Goal: Task Accomplishment & Management: Contribute content

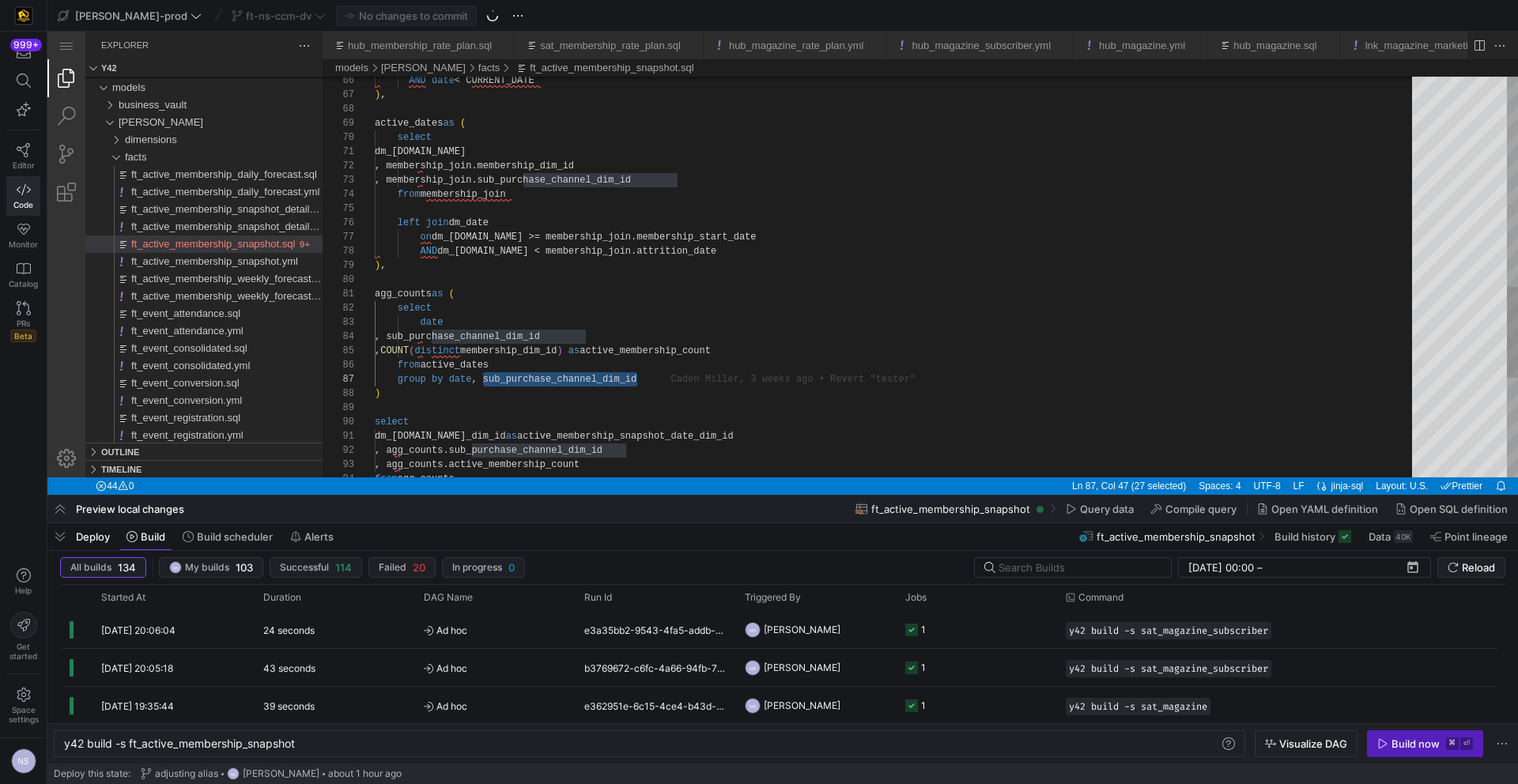
scroll to position [86, 262]
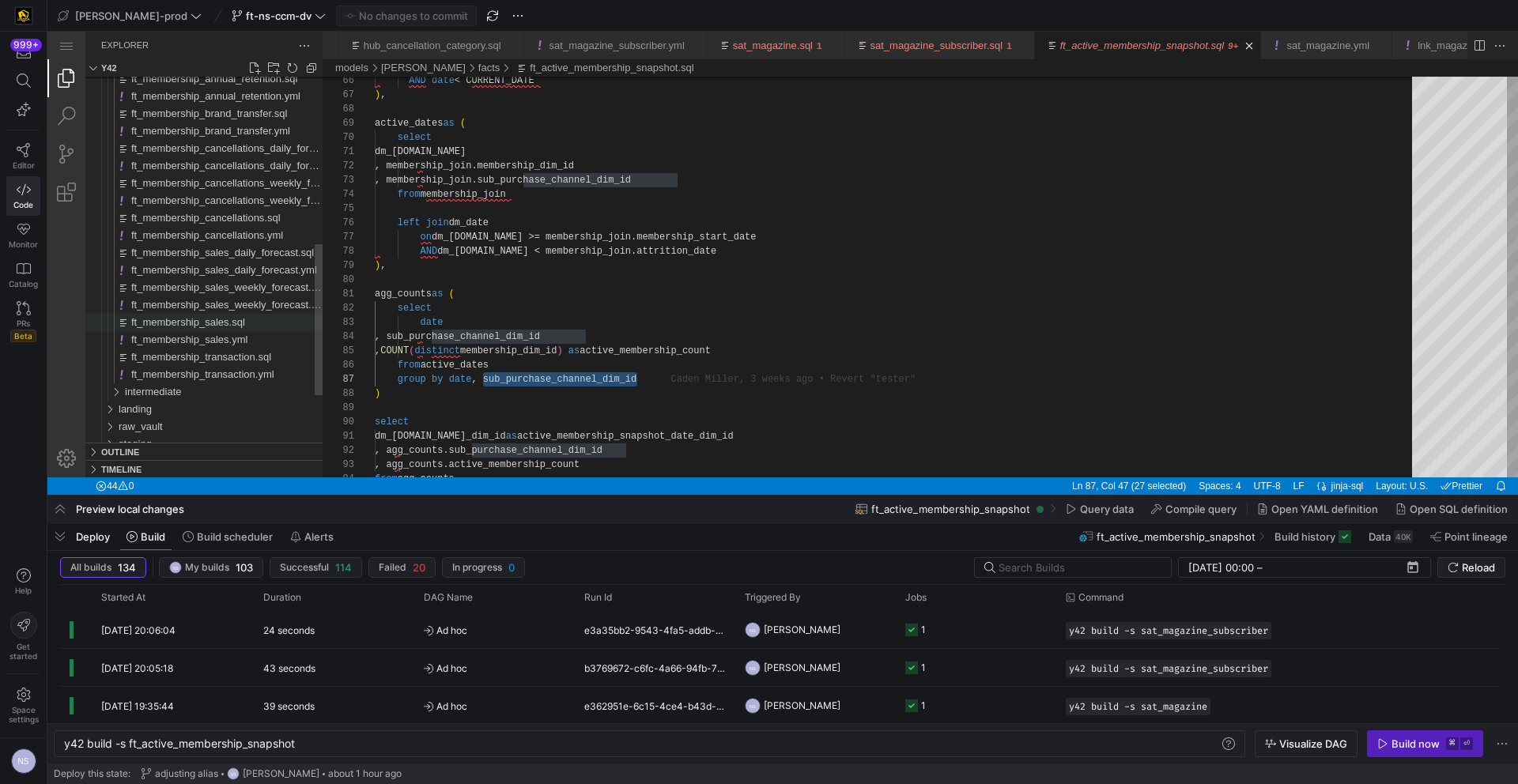
click at [218, 325] on span "ft_membership_sales.sql" at bounding box center [188, 322] width 114 height 12
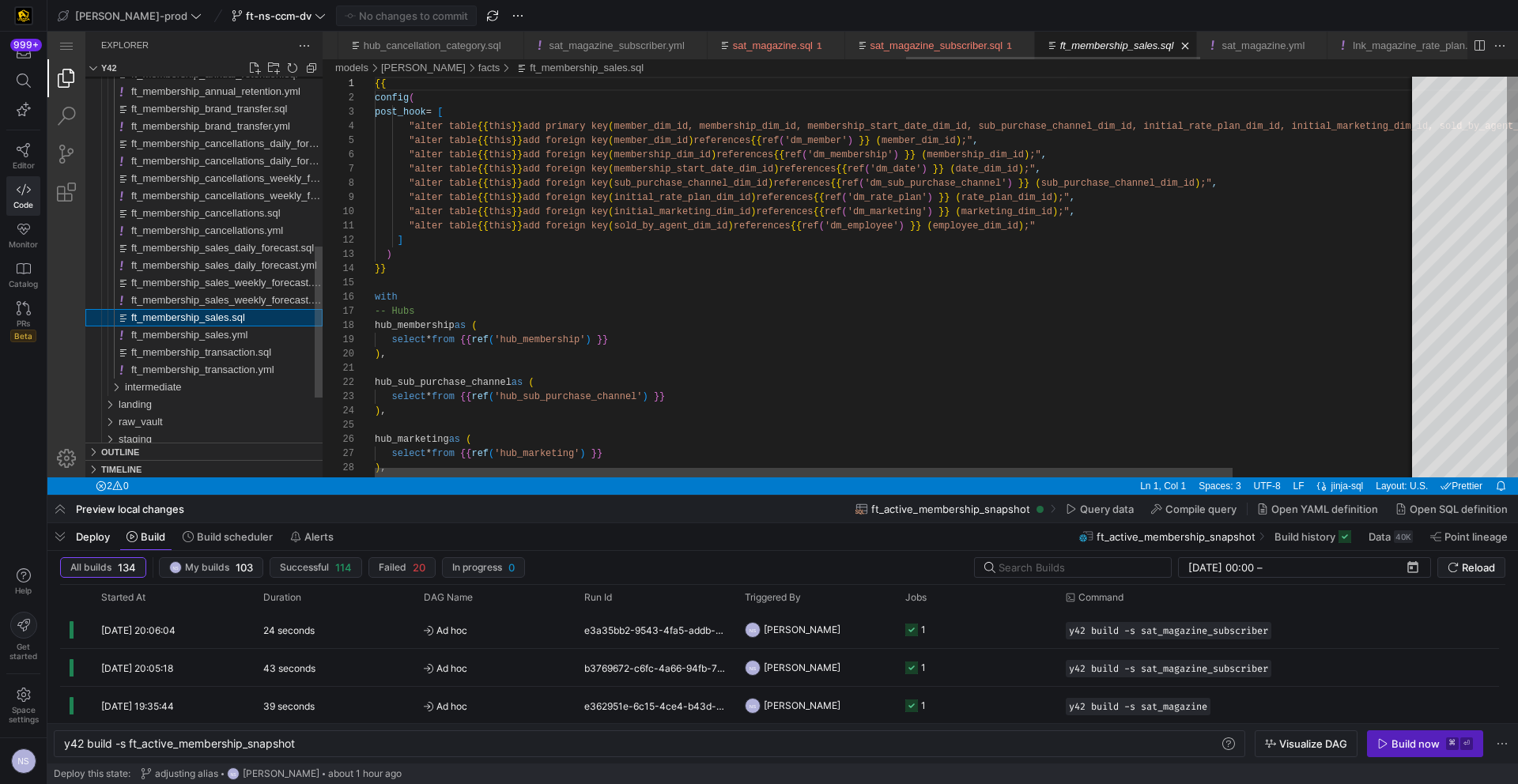
type textarea "y42 build -s ft_membership_sales"
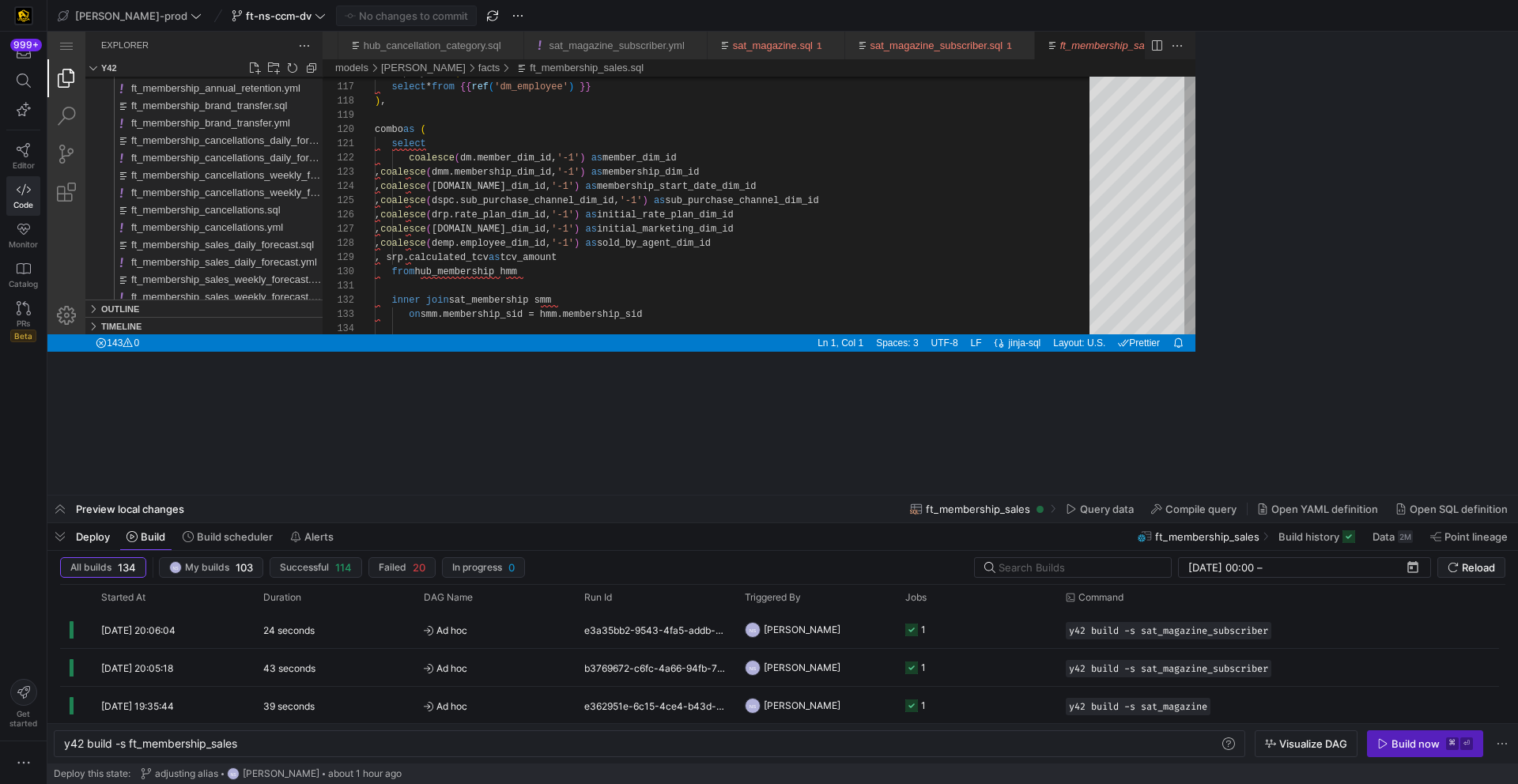
scroll to position [86, 0]
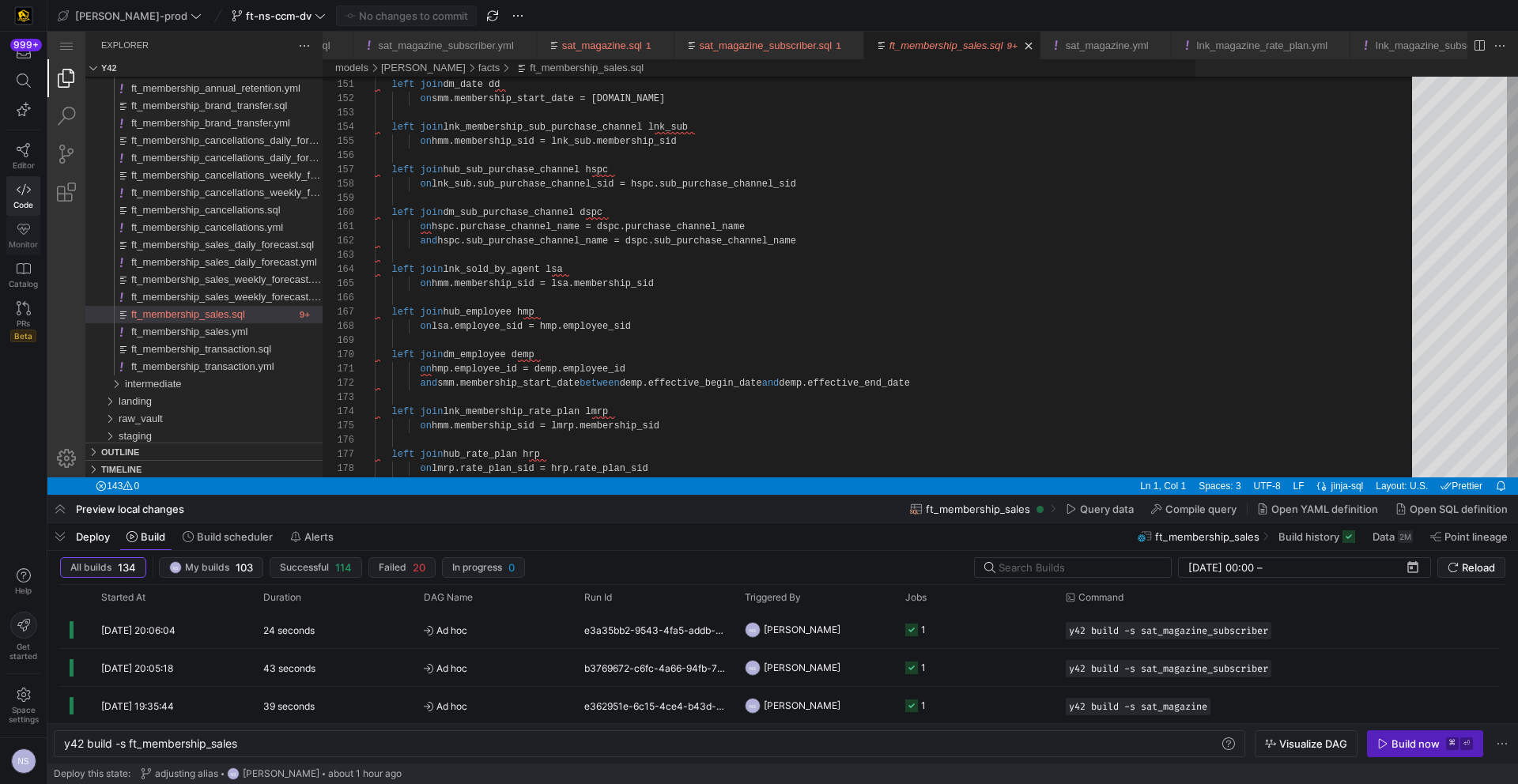
click at [21, 243] on span "Monitor" at bounding box center [23, 244] width 29 height 10
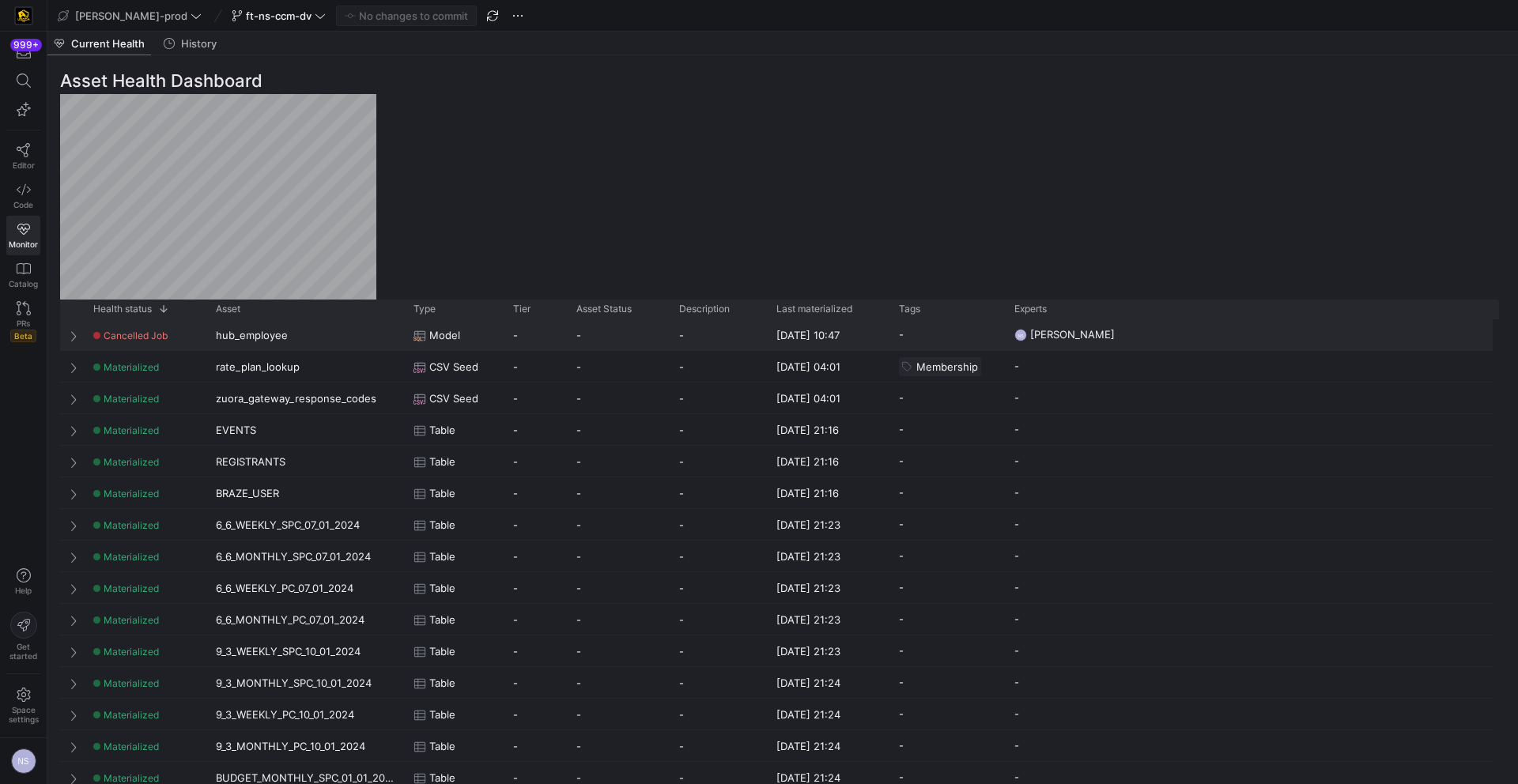
click at [107, 329] on span "Cancelled Job" at bounding box center [135, 335] width 64 height 12
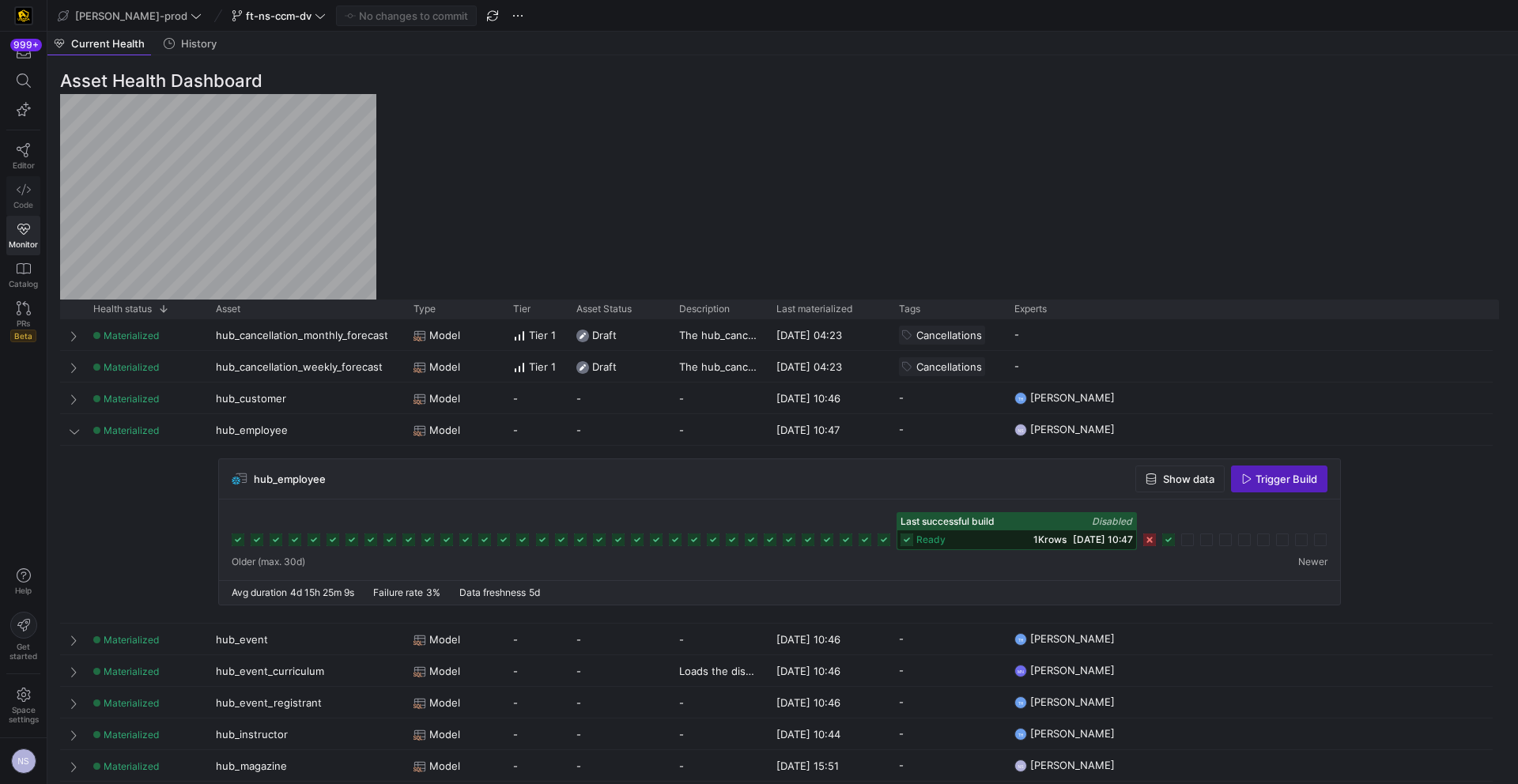
click at [23, 201] on span "Code" at bounding box center [23, 205] width 19 height 10
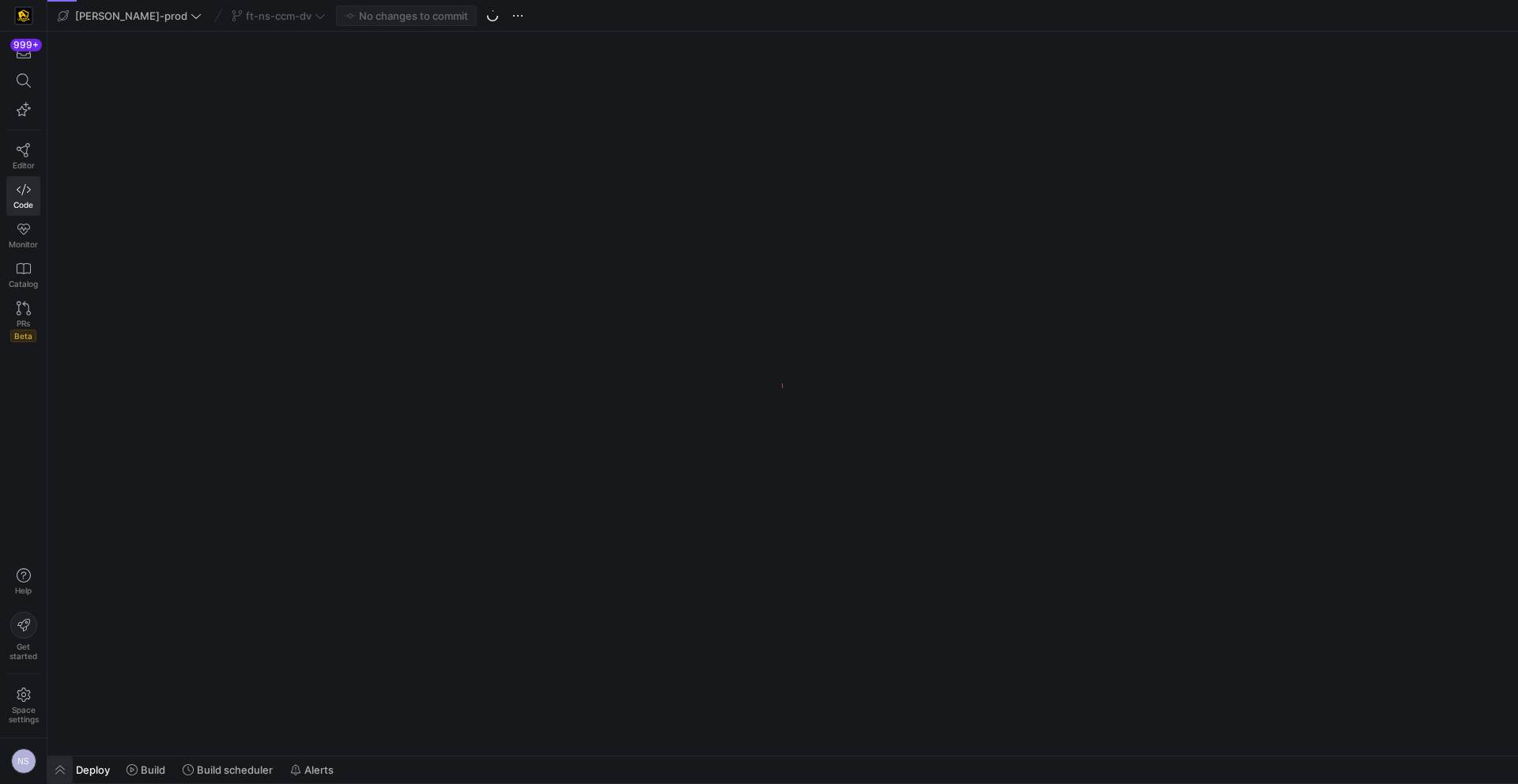
click at [63, 771] on span "button" at bounding box center [60, 770] width 25 height 27
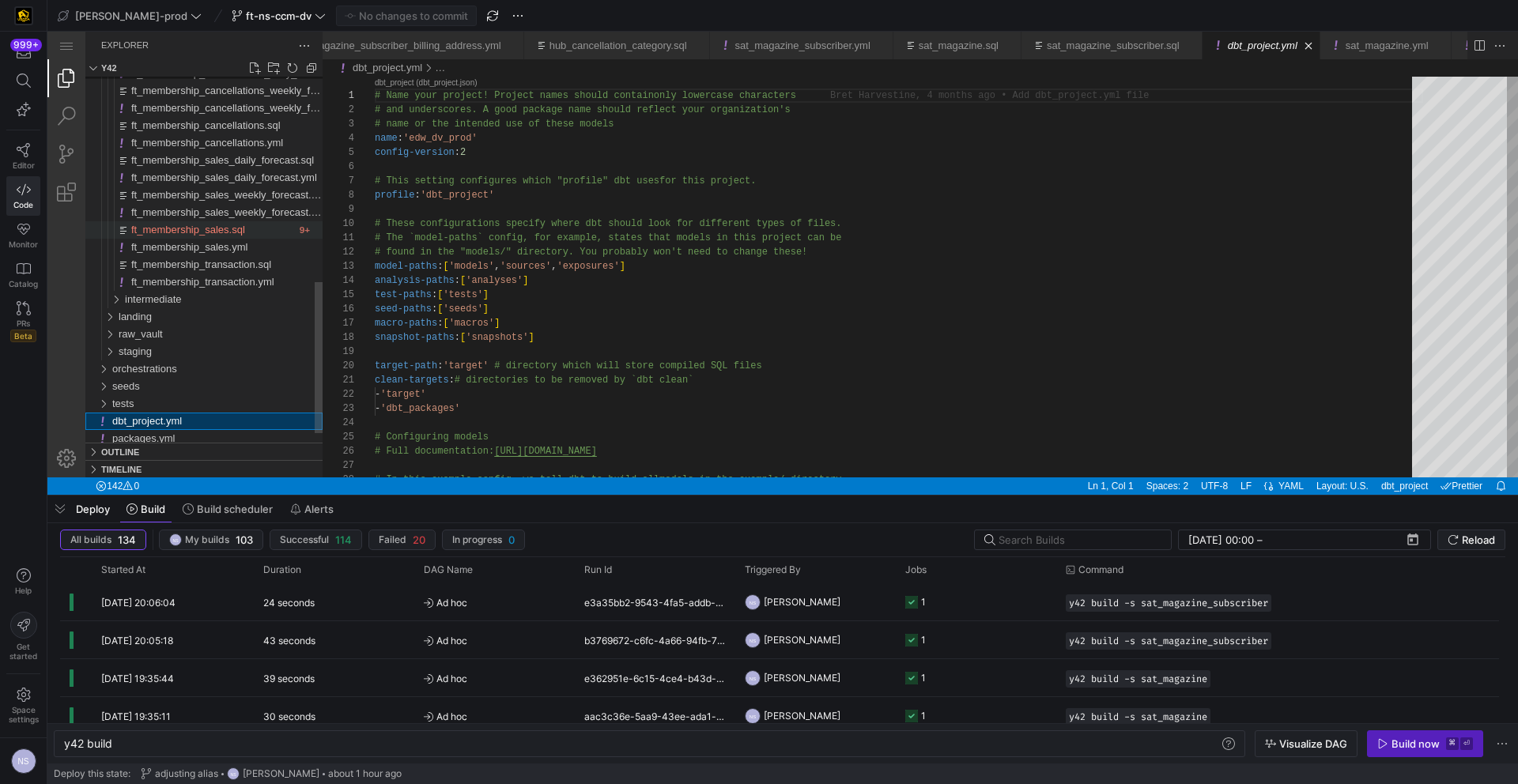
click at [225, 209] on span "ft_membership_sales_weekly_forecast.yml" at bounding box center [229, 212] width 196 height 12
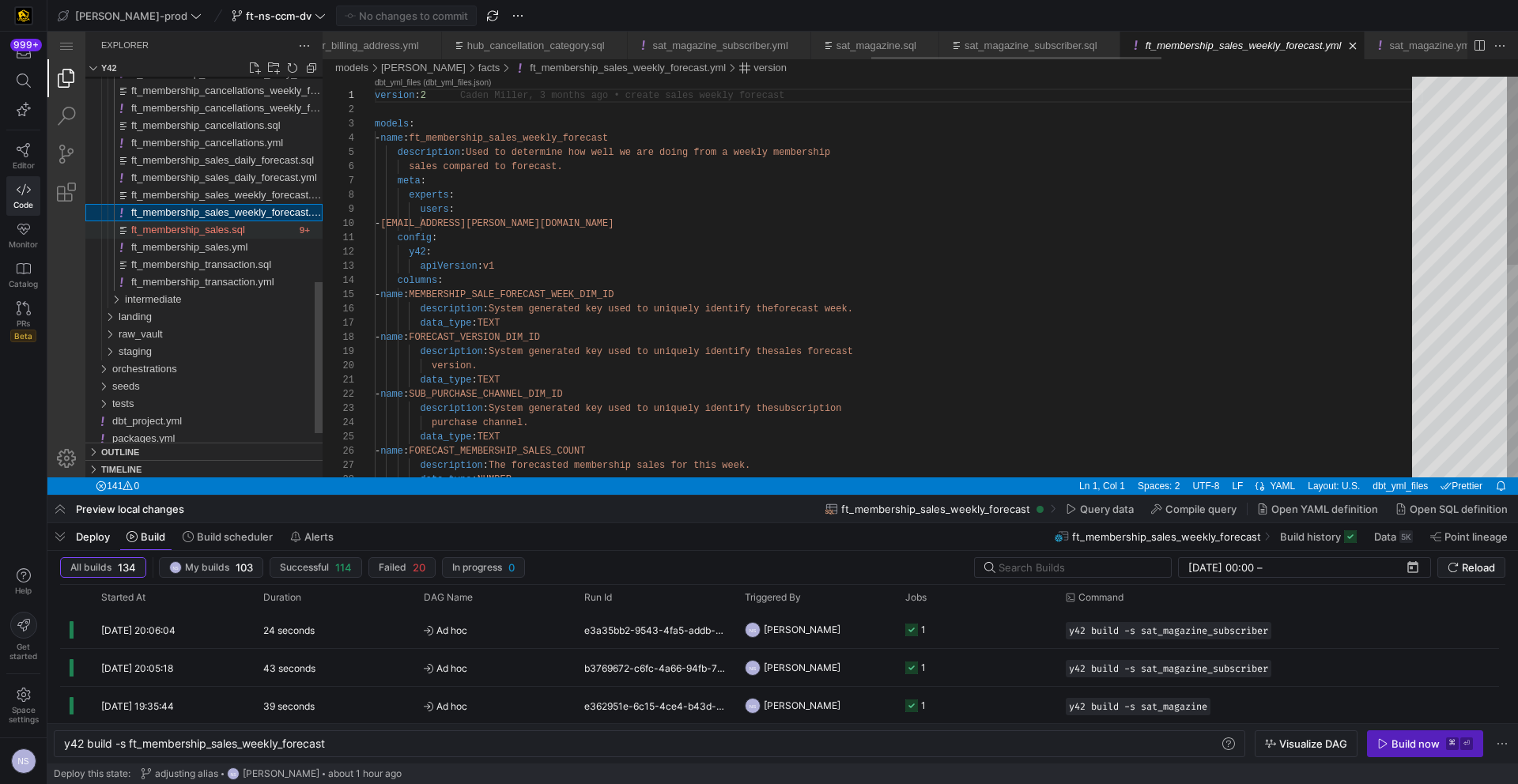
click at [224, 227] on span "ft_membership_sales.sql" at bounding box center [188, 230] width 114 height 12
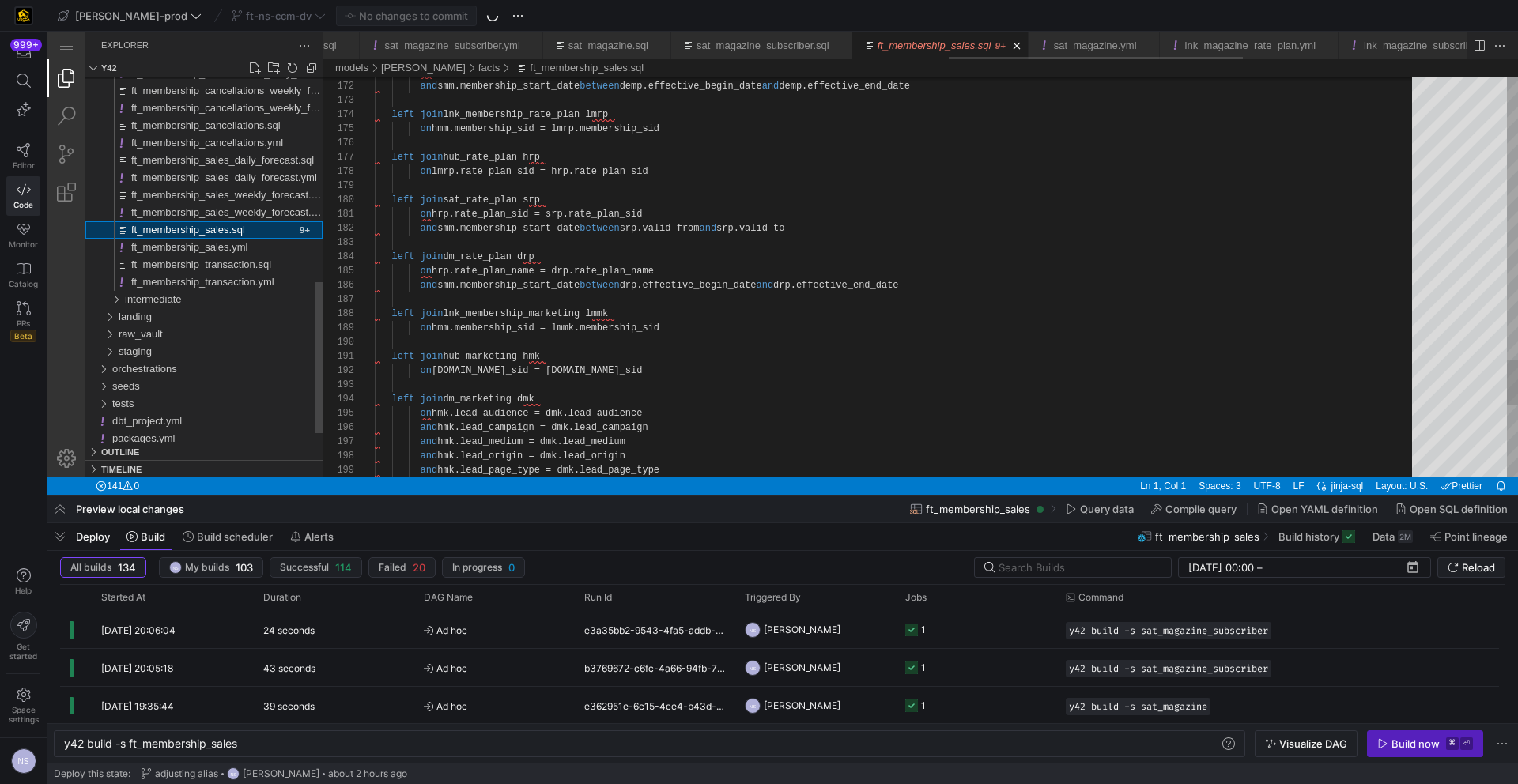
scroll to position [0, 2429]
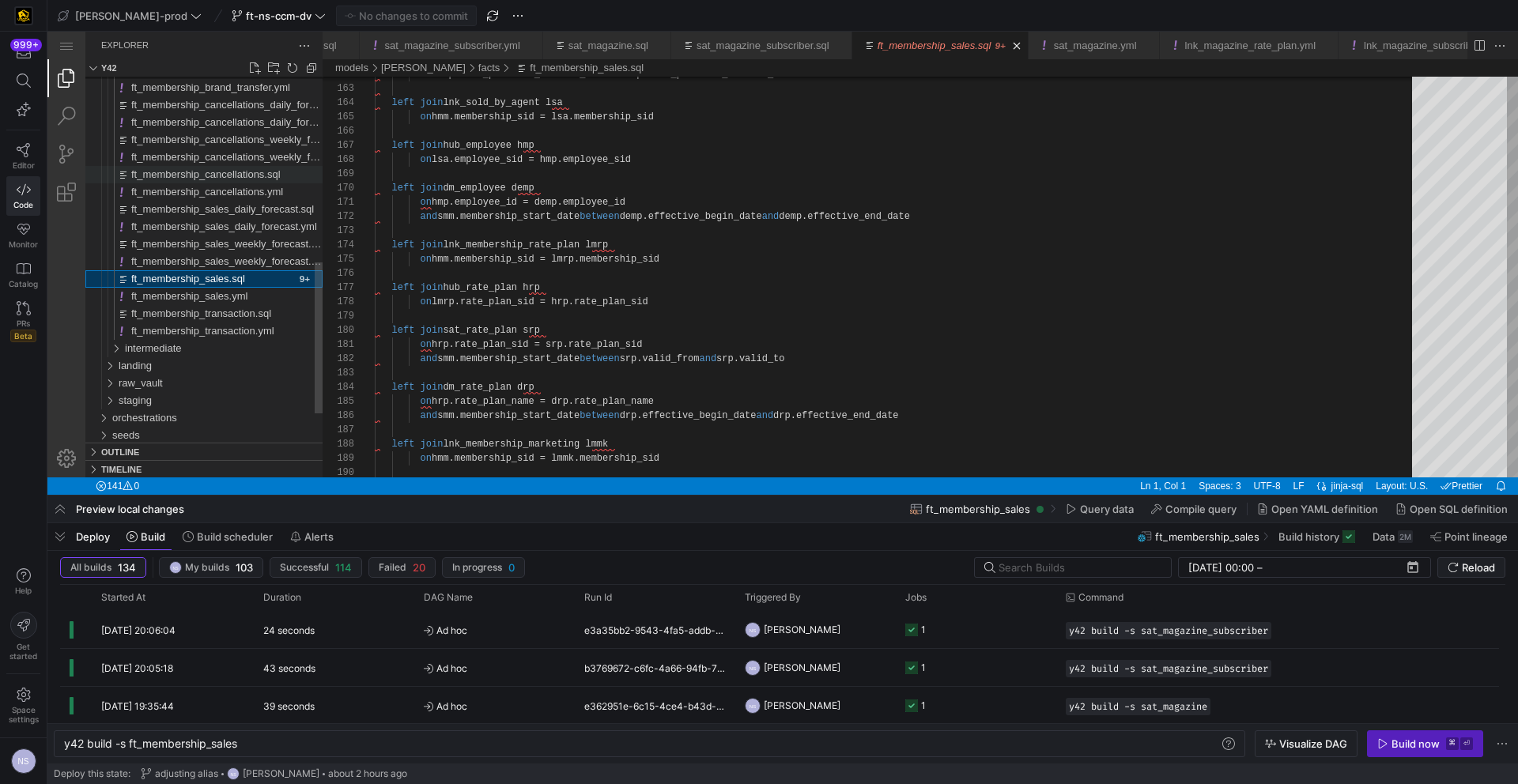
click at [236, 178] on span "ft_membership_cancellations.sql" at bounding box center [206, 174] width 149 height 12
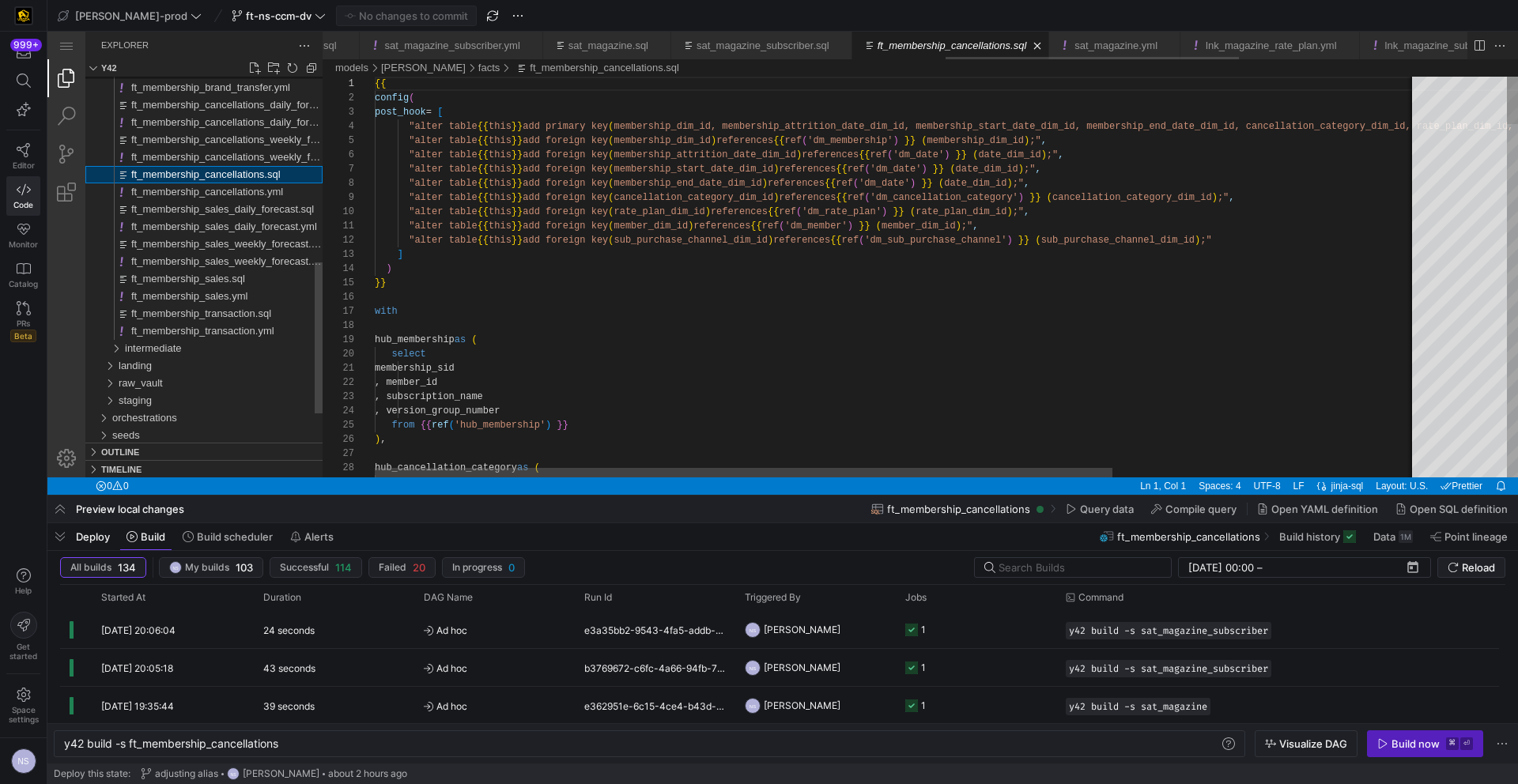
scroll to position [71, 0]
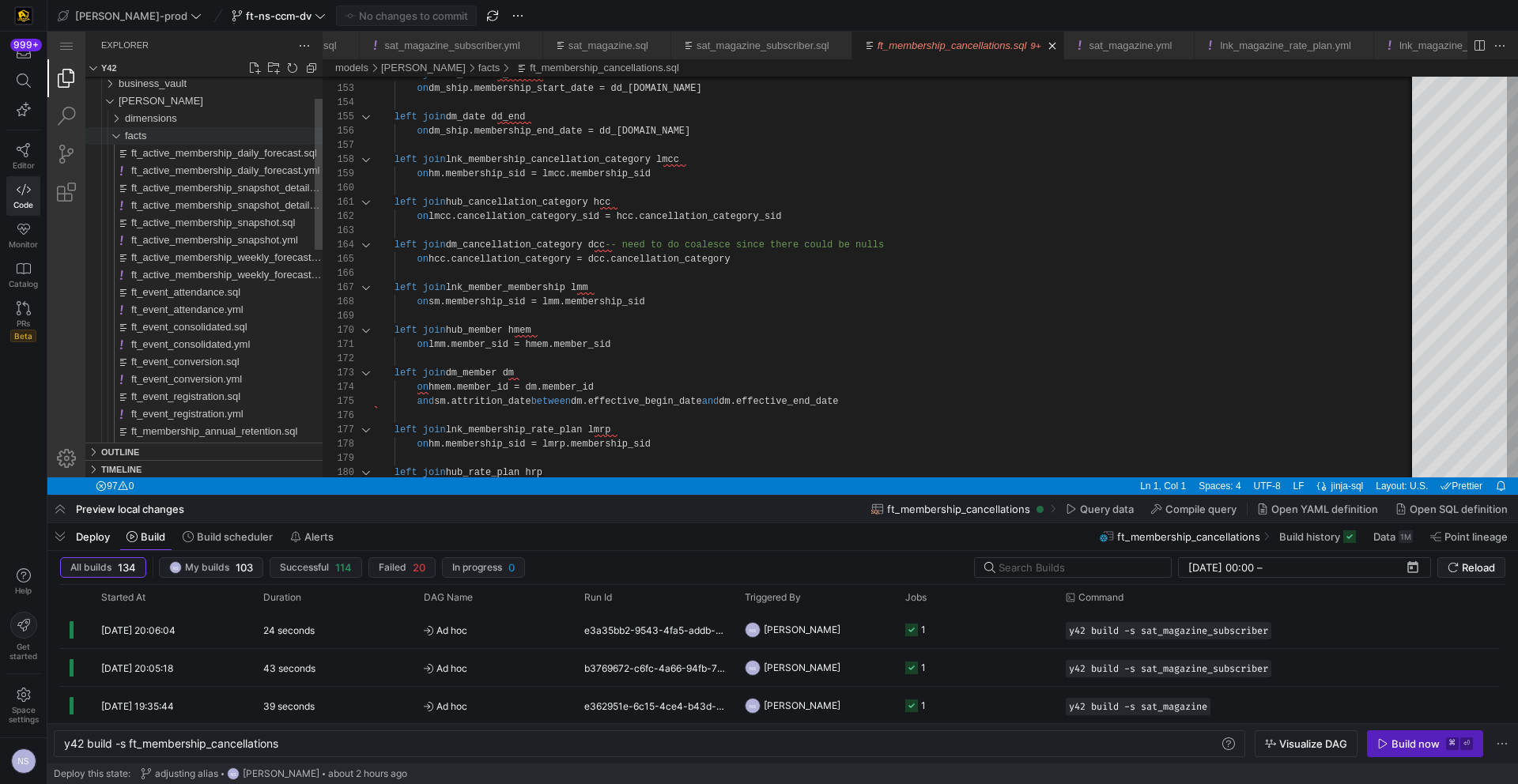
click at [141, 132] on span "facts" at bounding box center [135, 135] width 21 height 12
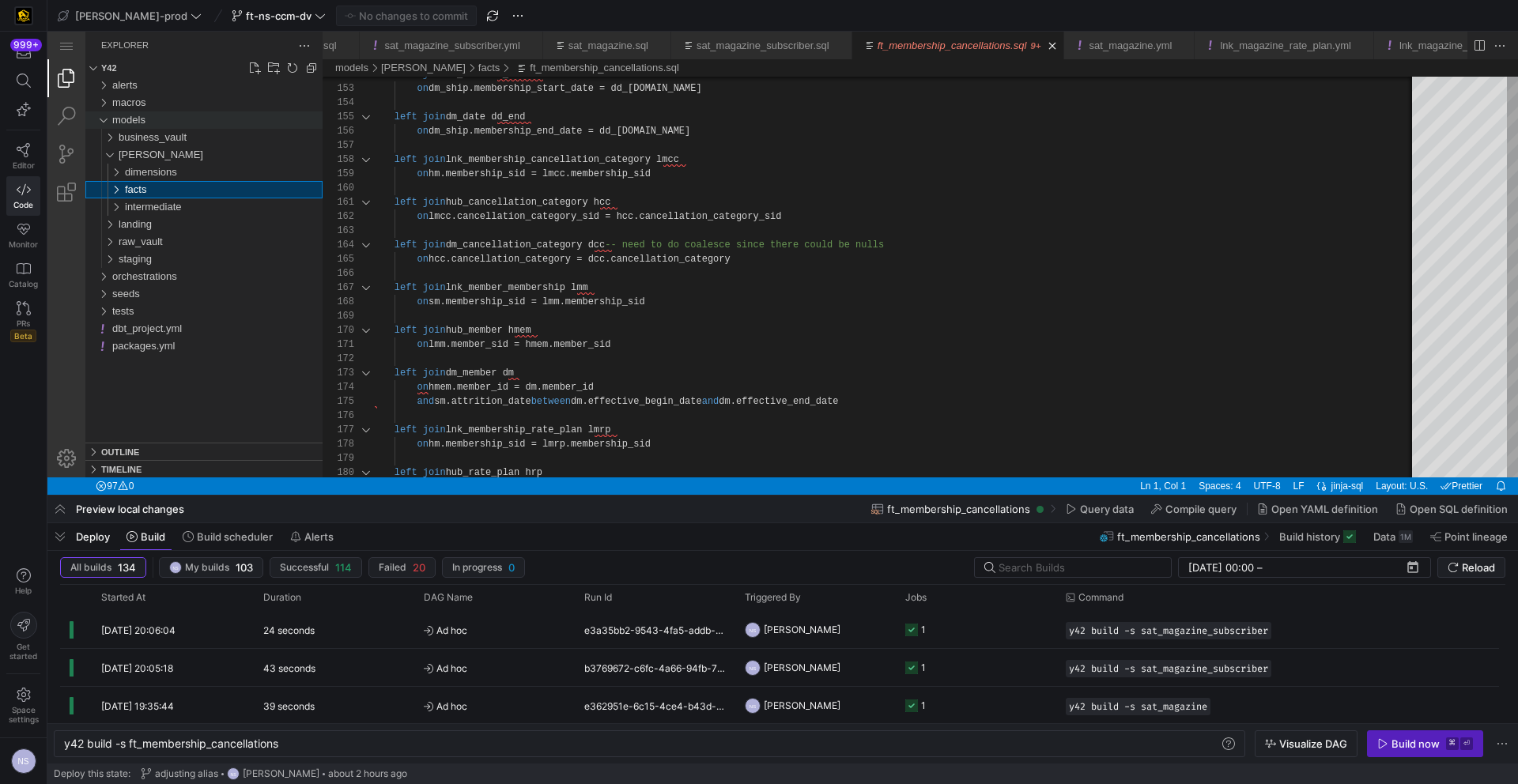
click at [141, 115] on span "models" at bounding box center [129, 120] width 33 height 12
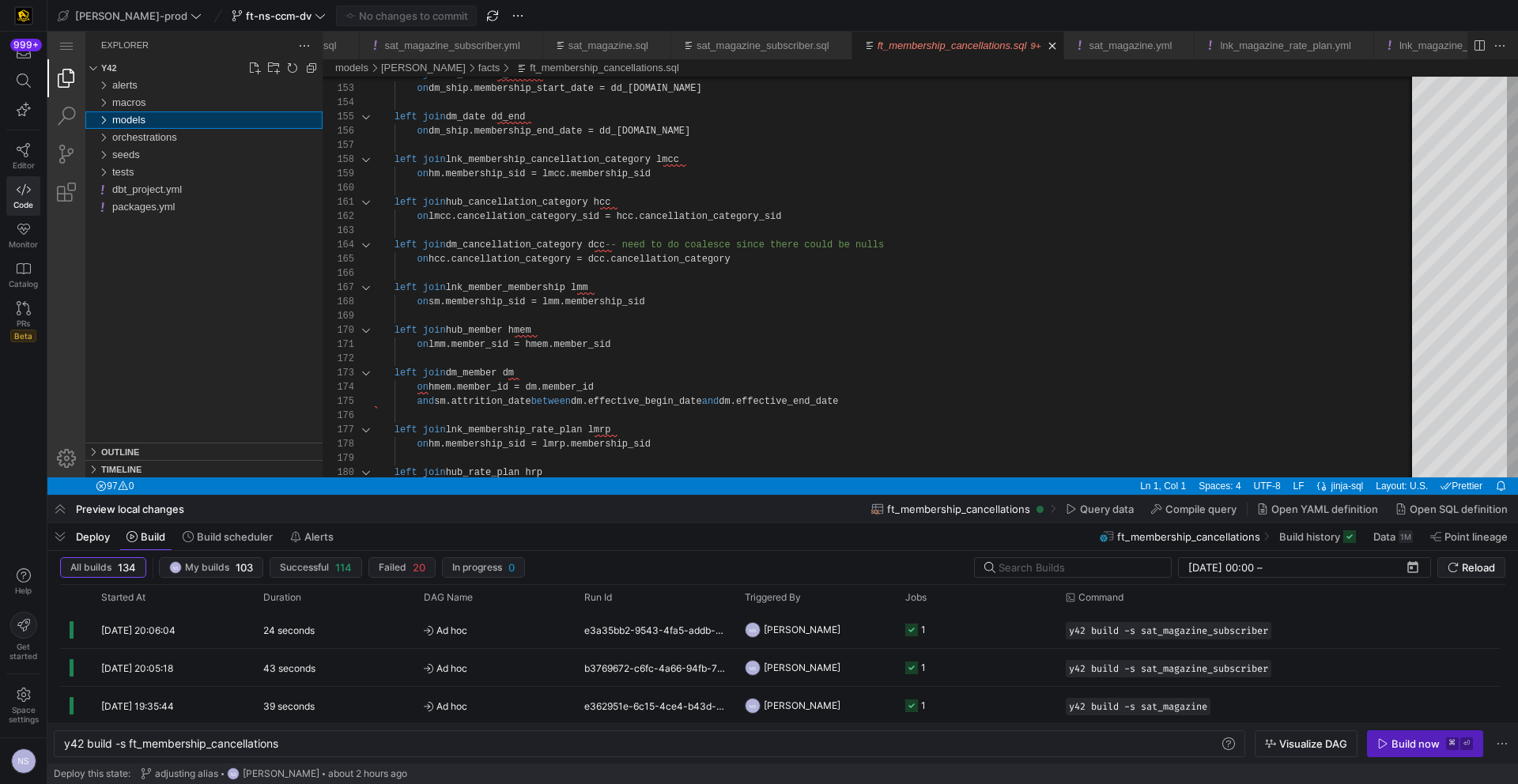
click at [140, 119] on span "models" at bounding box center [129, 120] width 33 height 12
click at [134, 168] on span "dimensions" at bounding box center [151, 171] width 53 height 12
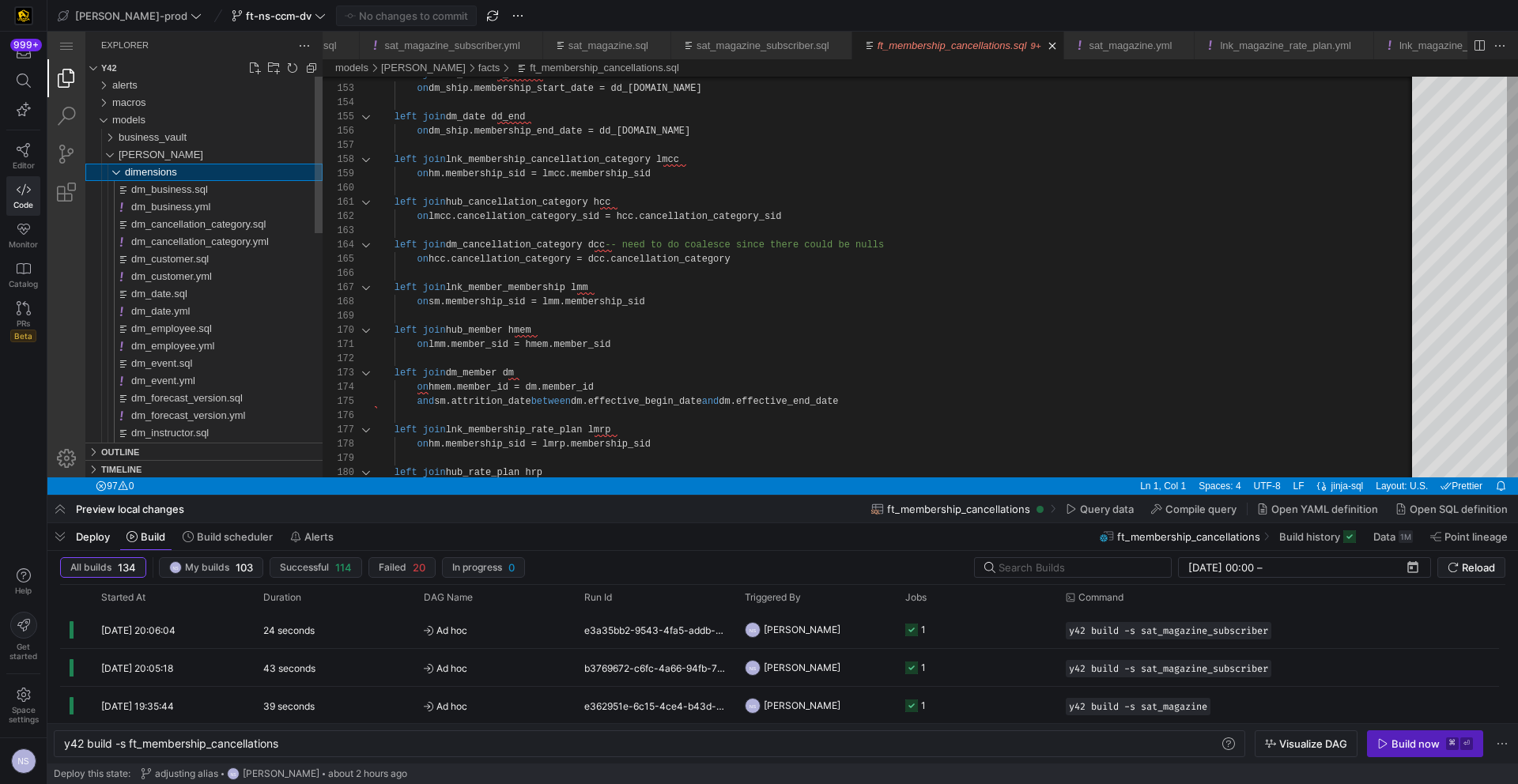
click at [140, 171] on span "dimensions" at bounding box center [151, 171] width 53 height 12
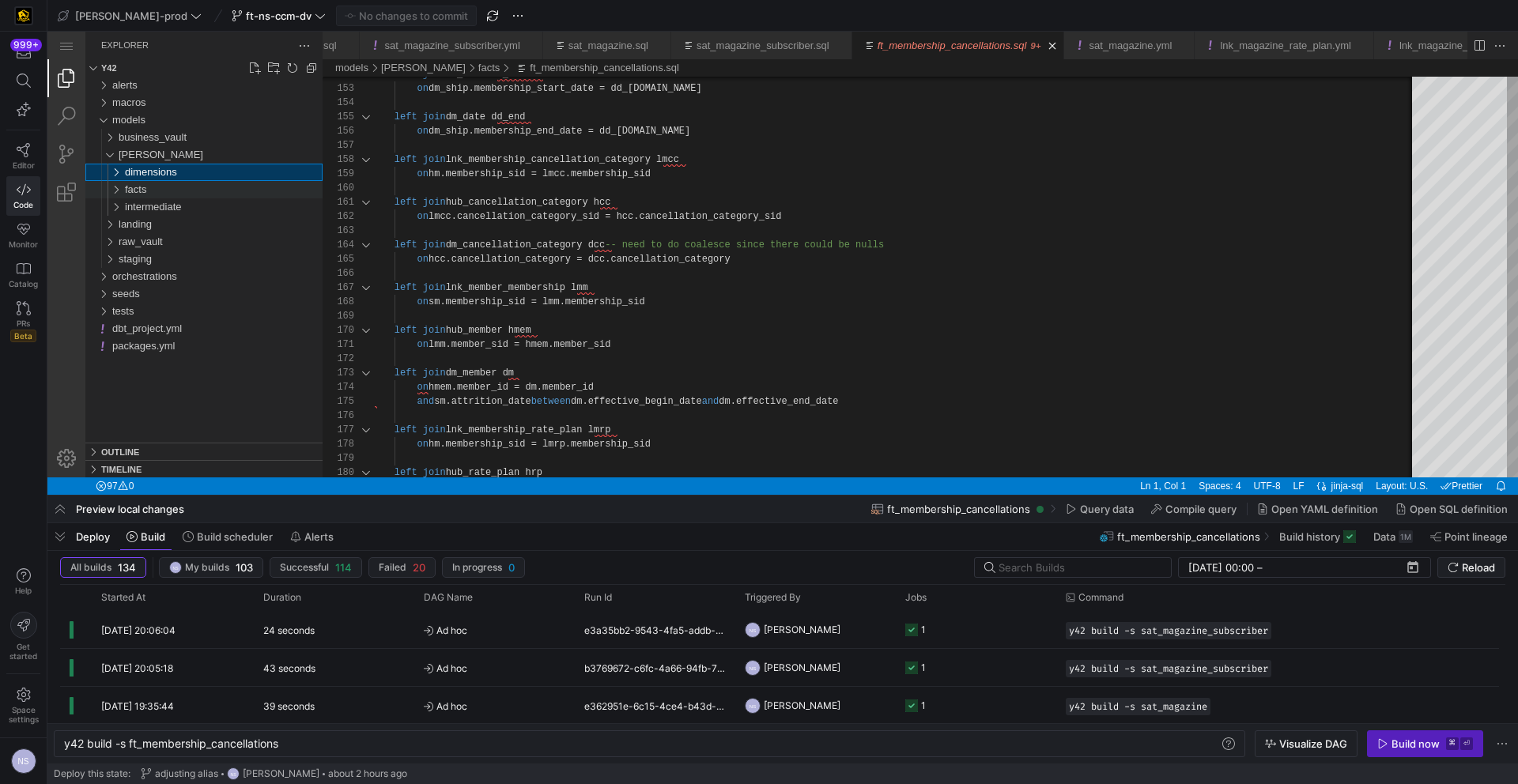
click at [154, 191] on div "facts" at bounding box center [223, 190] width 198 height 18
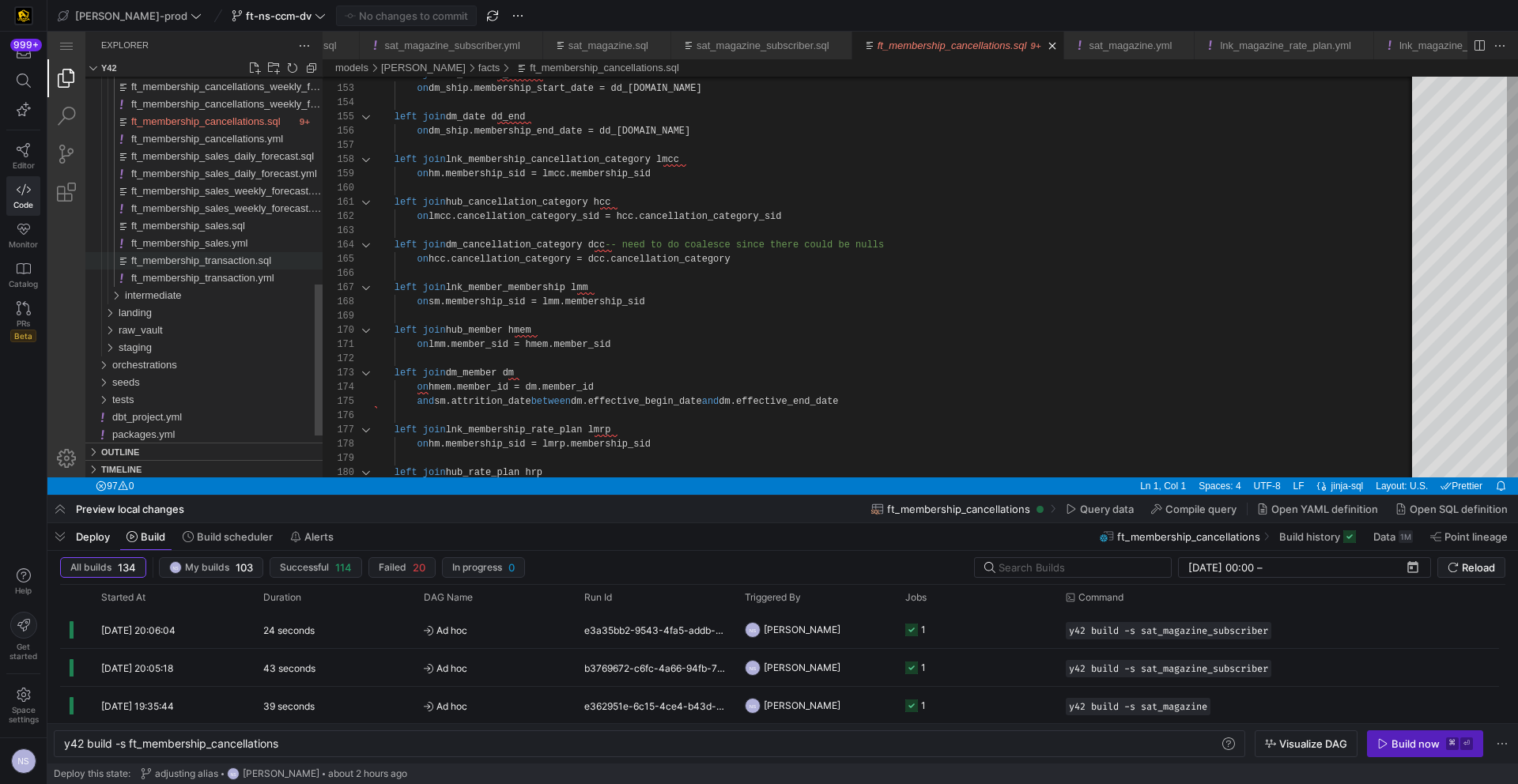
click at [241, 258] on span "ft_membership_transaction.sql" at bounding box center [202, 260] width 140 height 12
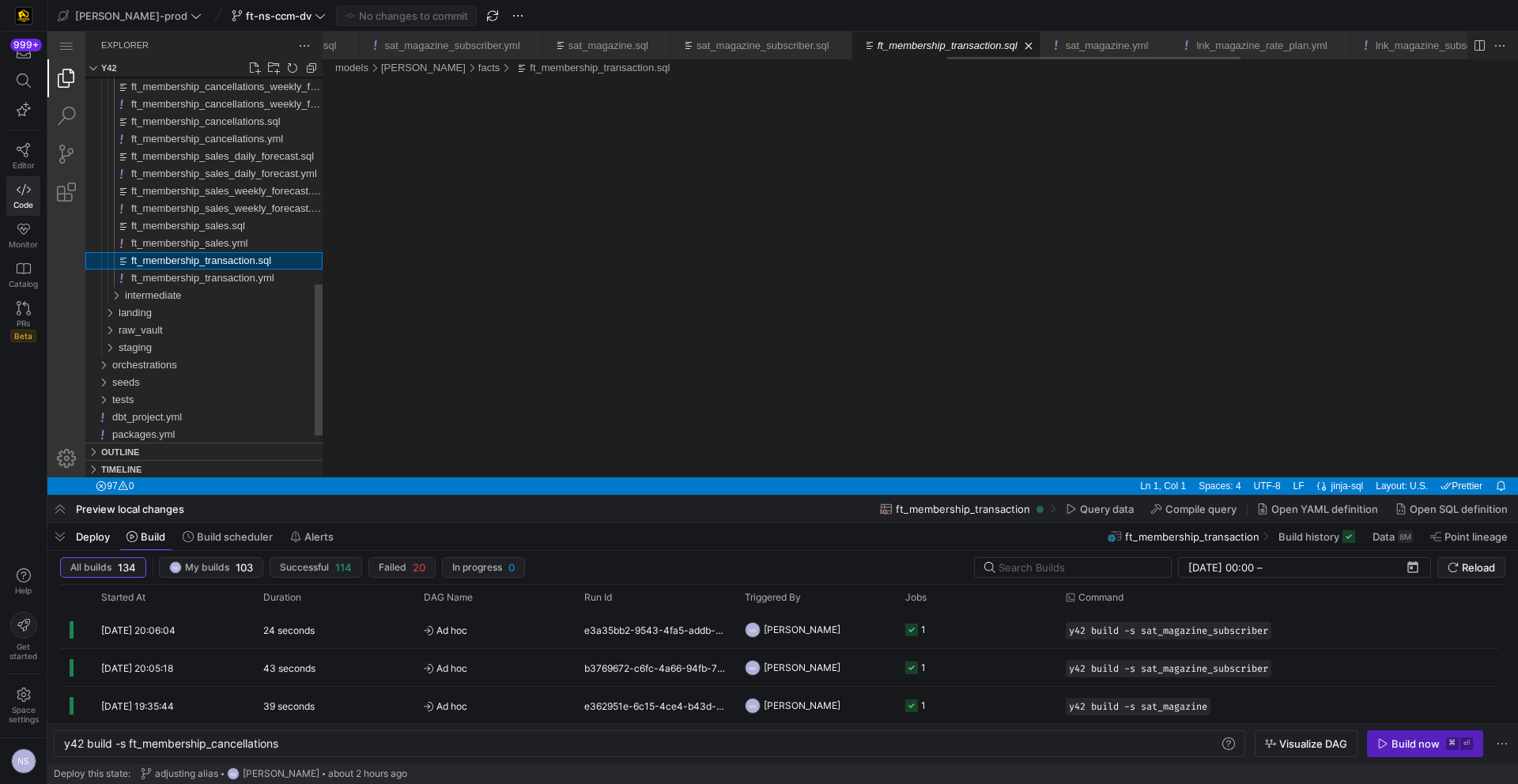
type textarea "y42 build -s ft_membership_transaction"
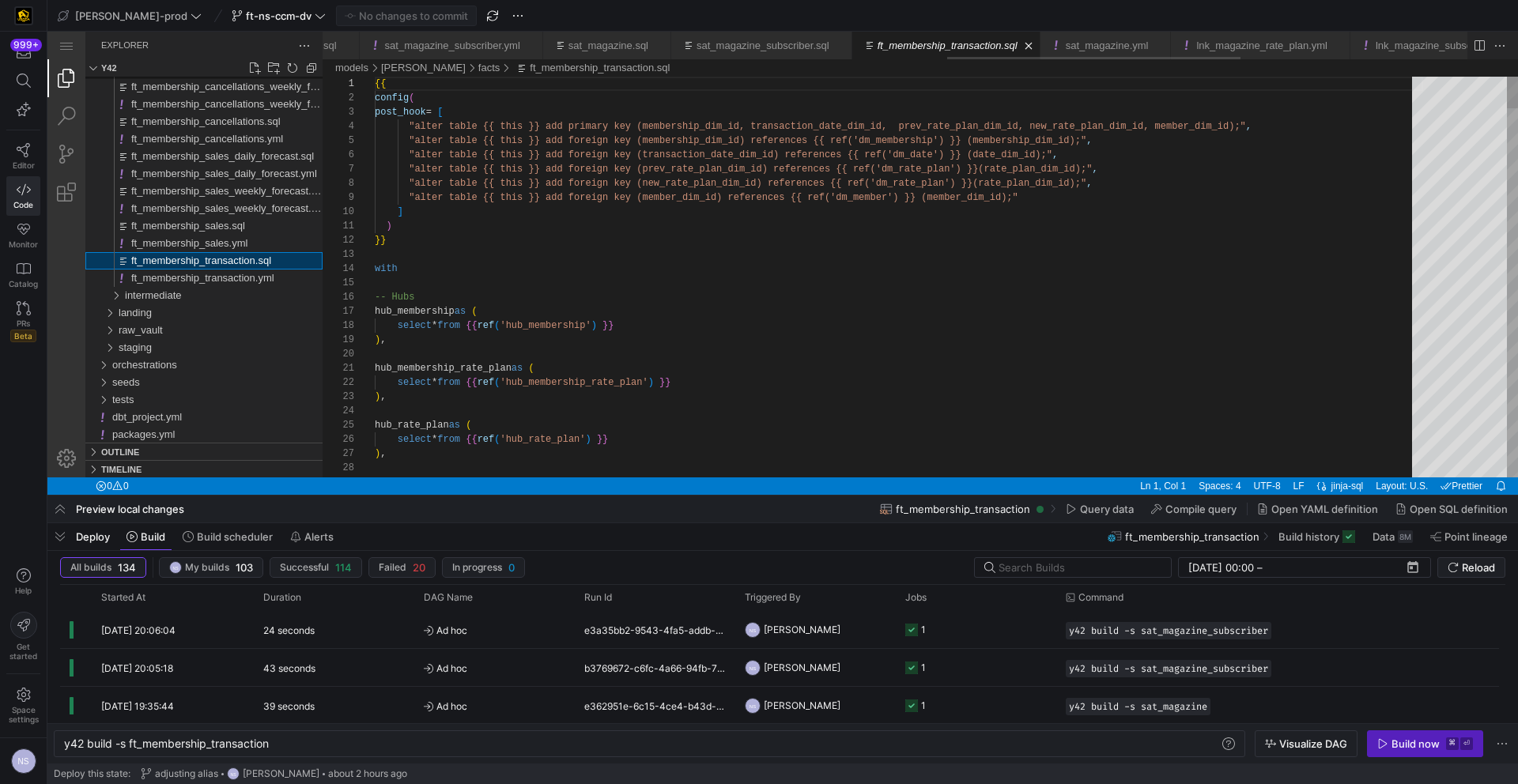
scroll to position [86, 0]
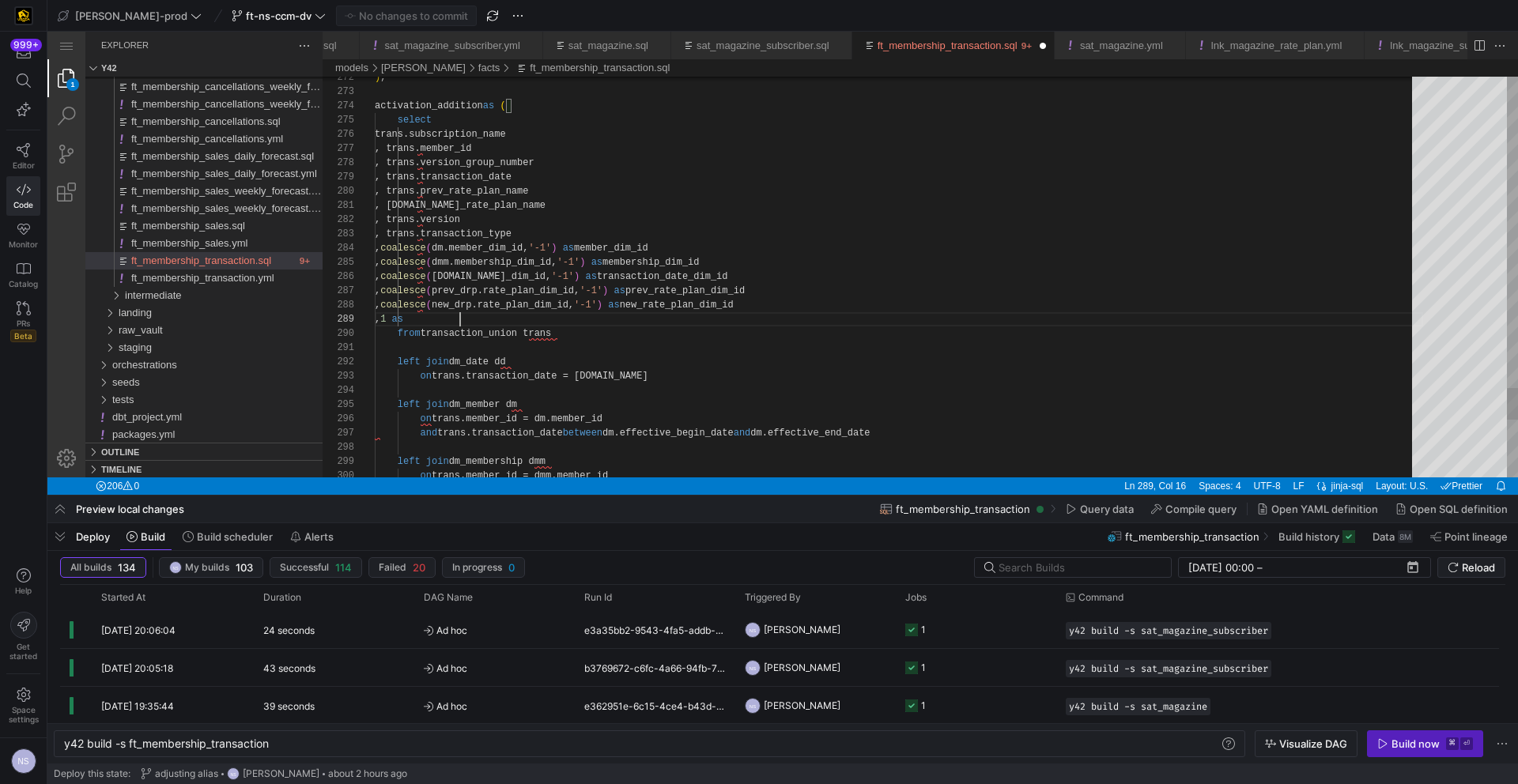
paste textarea "membership_transaction_count"
type textarea ", [DOMAIN_NAME]_rate_plan_name , trans.version , trans.transaction_type , coale…"
click at [218, 220] on span "ft_membership_sales.sql" at bounding box center [188, 226] width 114 height 12
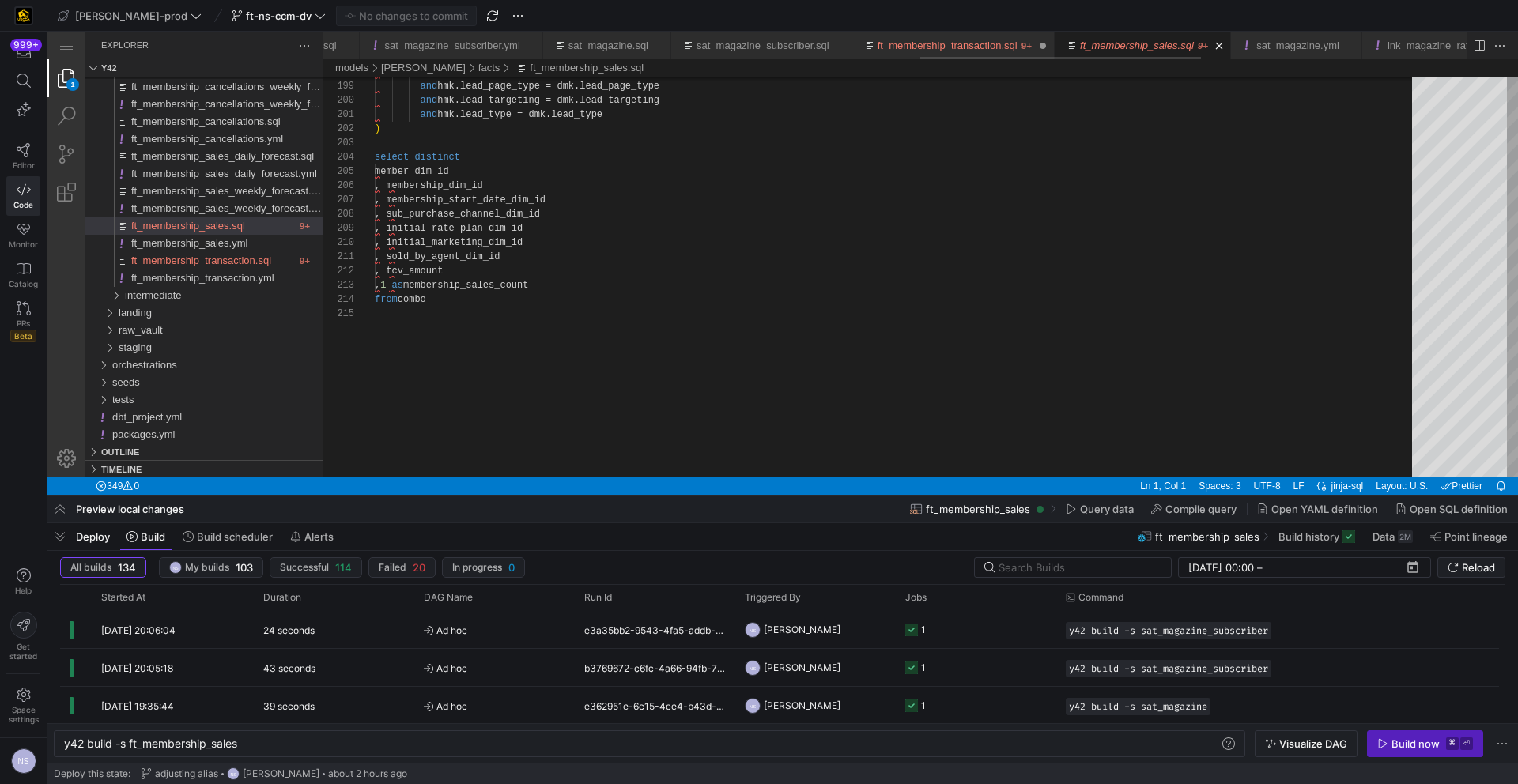
click at [1017, 52] on div "ft_membership_transaction.sql" at bounding box center [948, 45] width 140 height 27
type textarea "y42 build -s ft_membership_transaction"
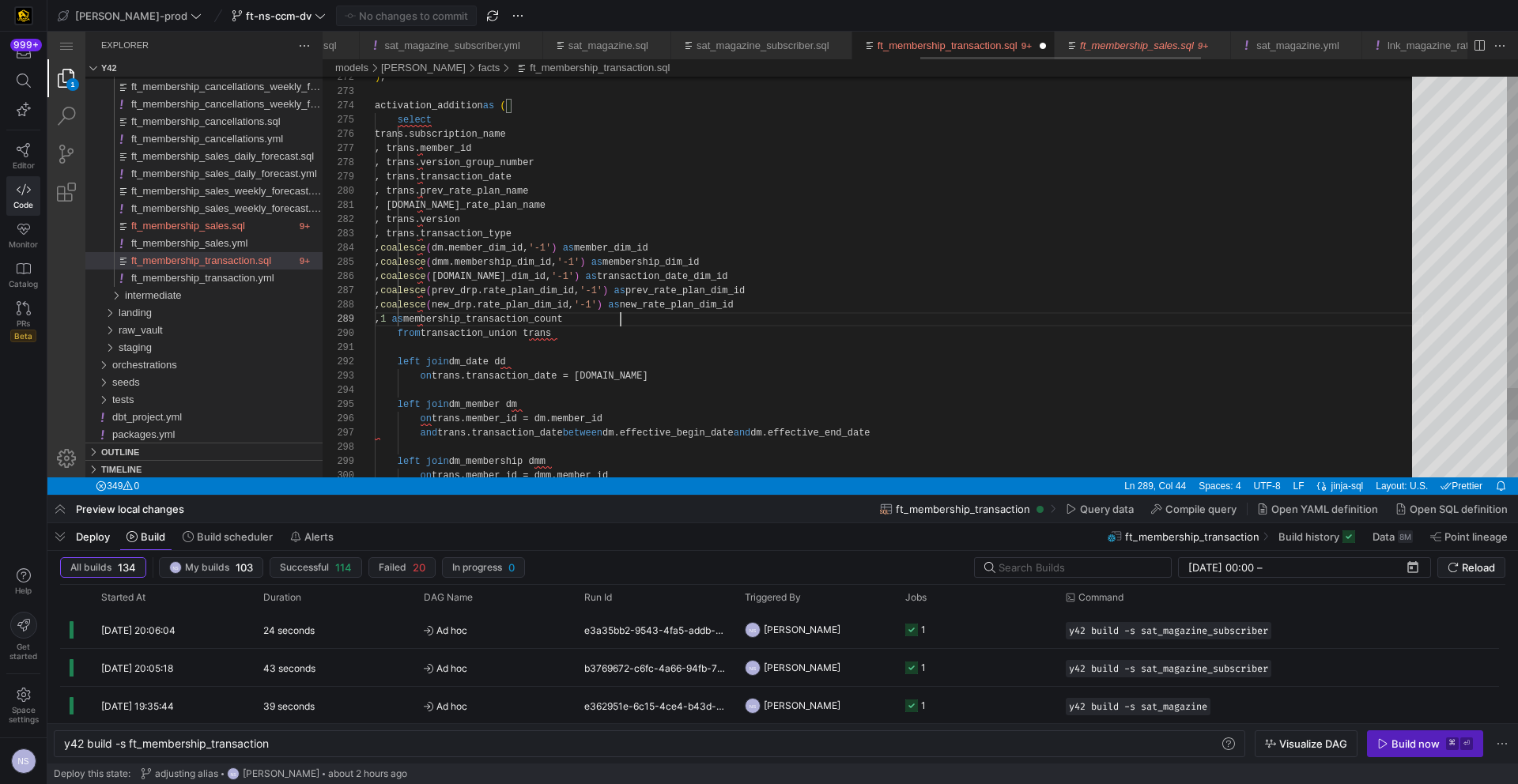
scroll to position [114, 246]
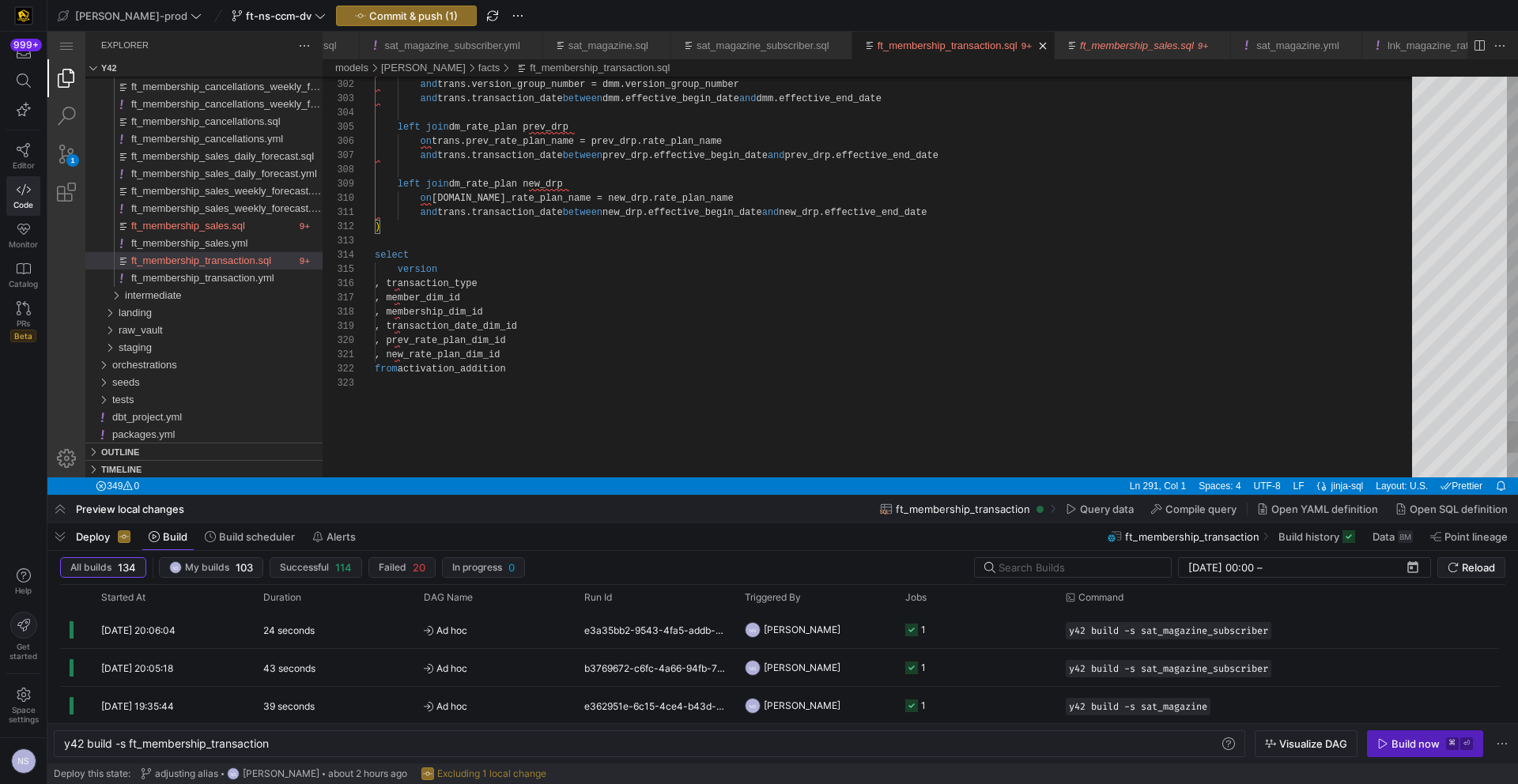
type textarea ", new_rate_plan_dim_id , membership_transaction_count from activation_addition"
click at [369, 13] on span "Commit & push (1)" at bounding box center [413, 16] width 89 height 13
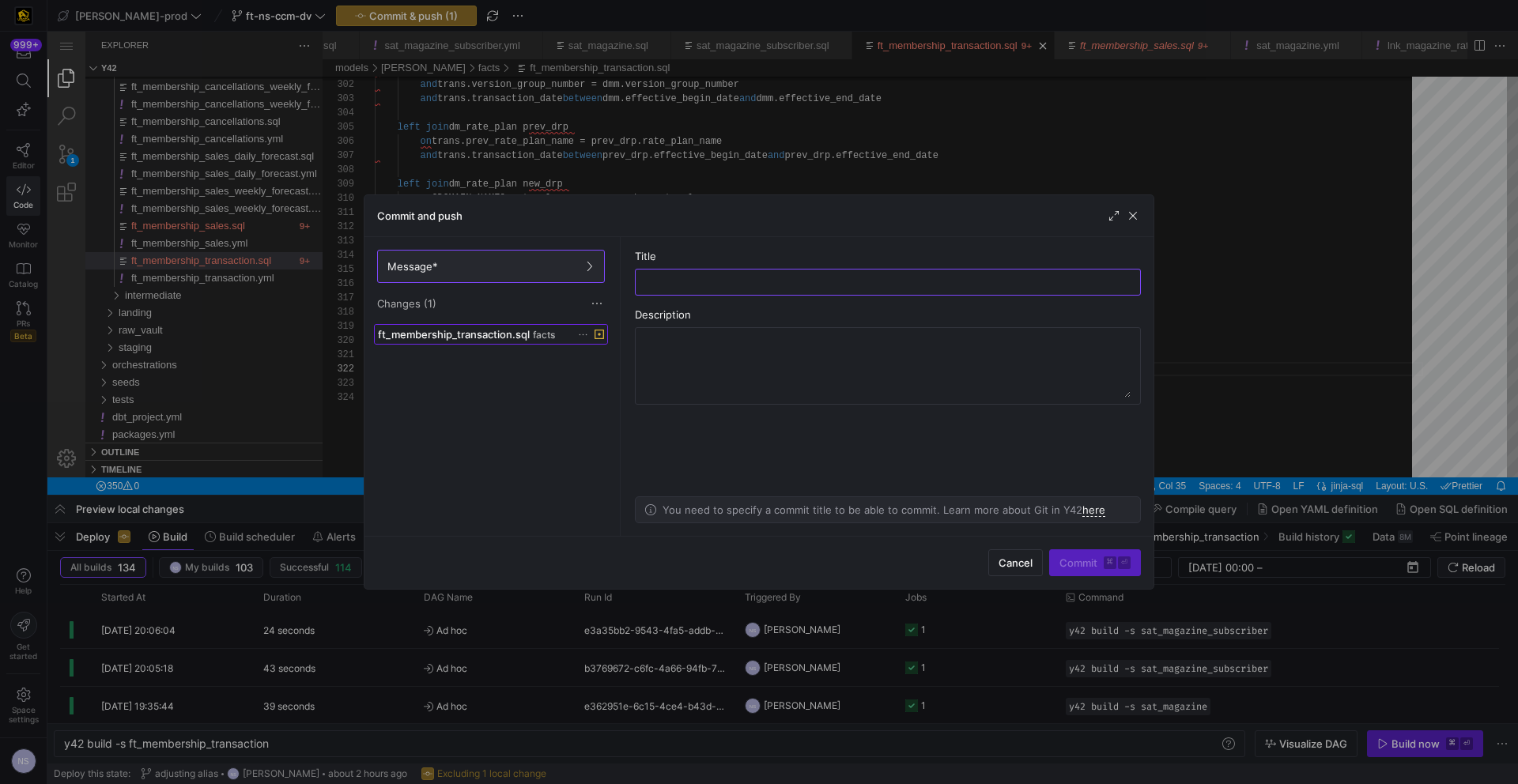
click at [512, 329] on span "ft_membership_transaction.sql" at bounding box center [454, 334] width 152 height 13
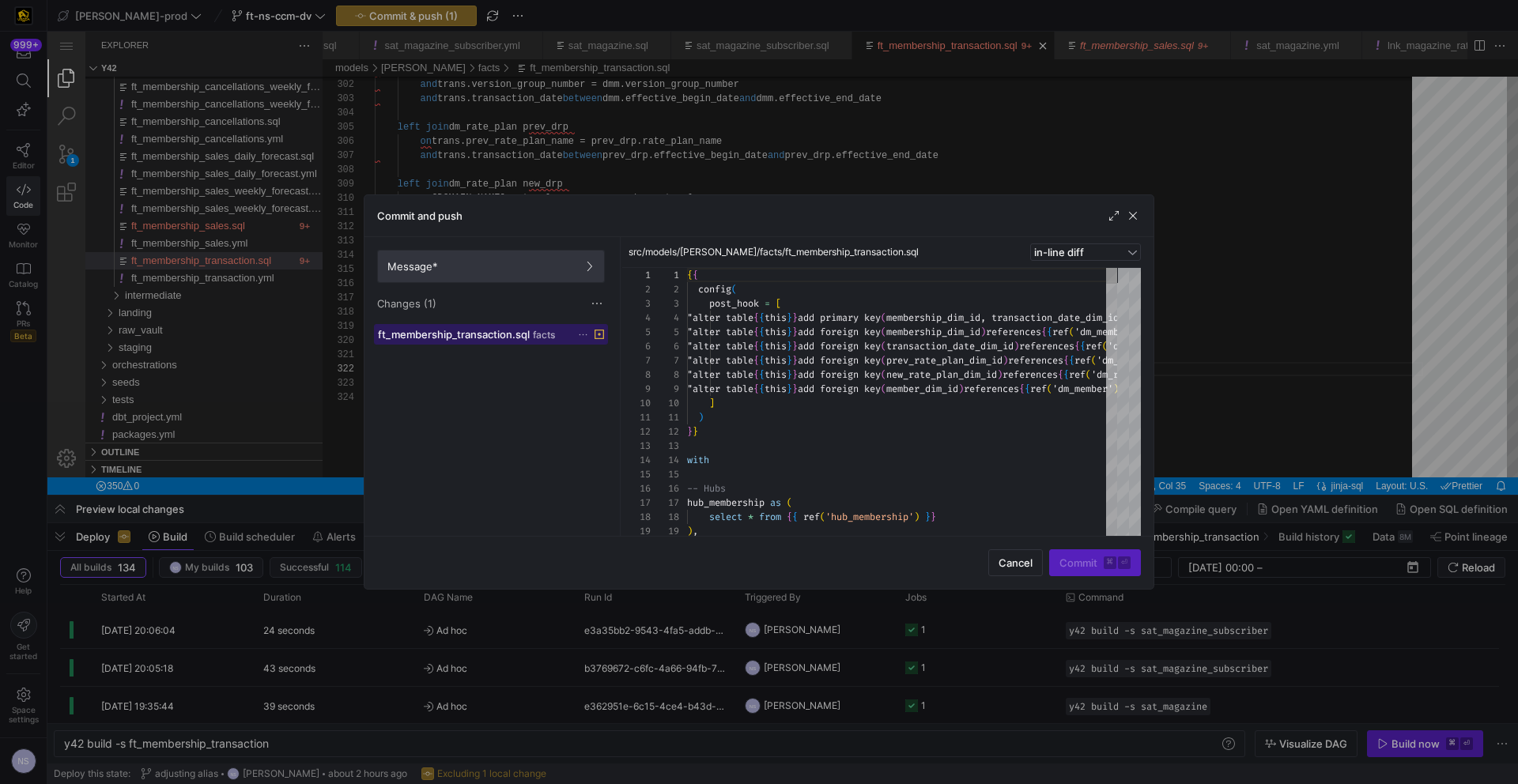
scroll to position [86, 0]
click at [543, 266] on span "Message*" at bounding box center [491, 266] width 208 height 13
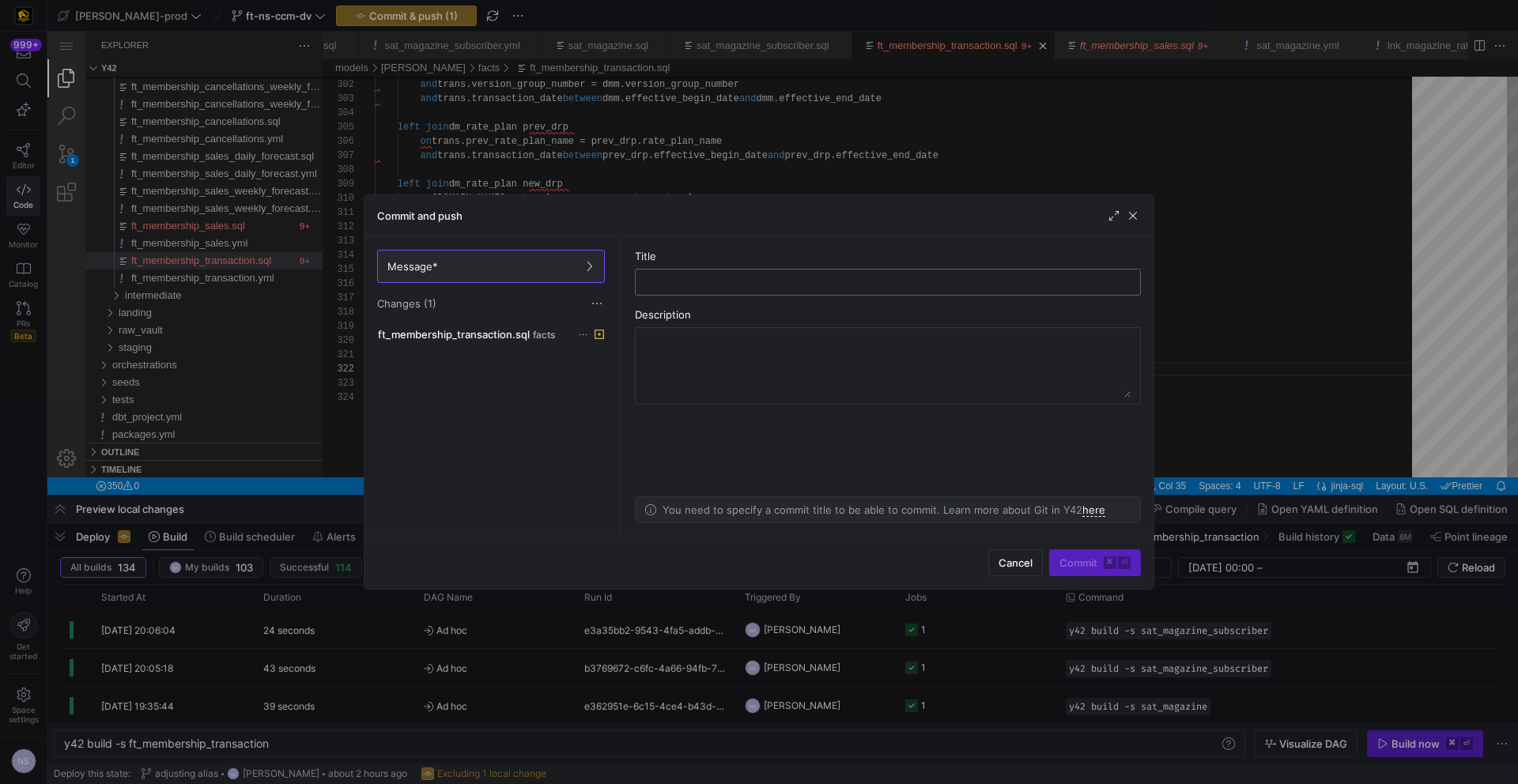
click at [787, 270] on div at bounding box center [888, 282] width 479 height 25
click at [521, 338] on span "ft_membership_transaction.sql" at bounding box center [454, 334] width 152 height 13
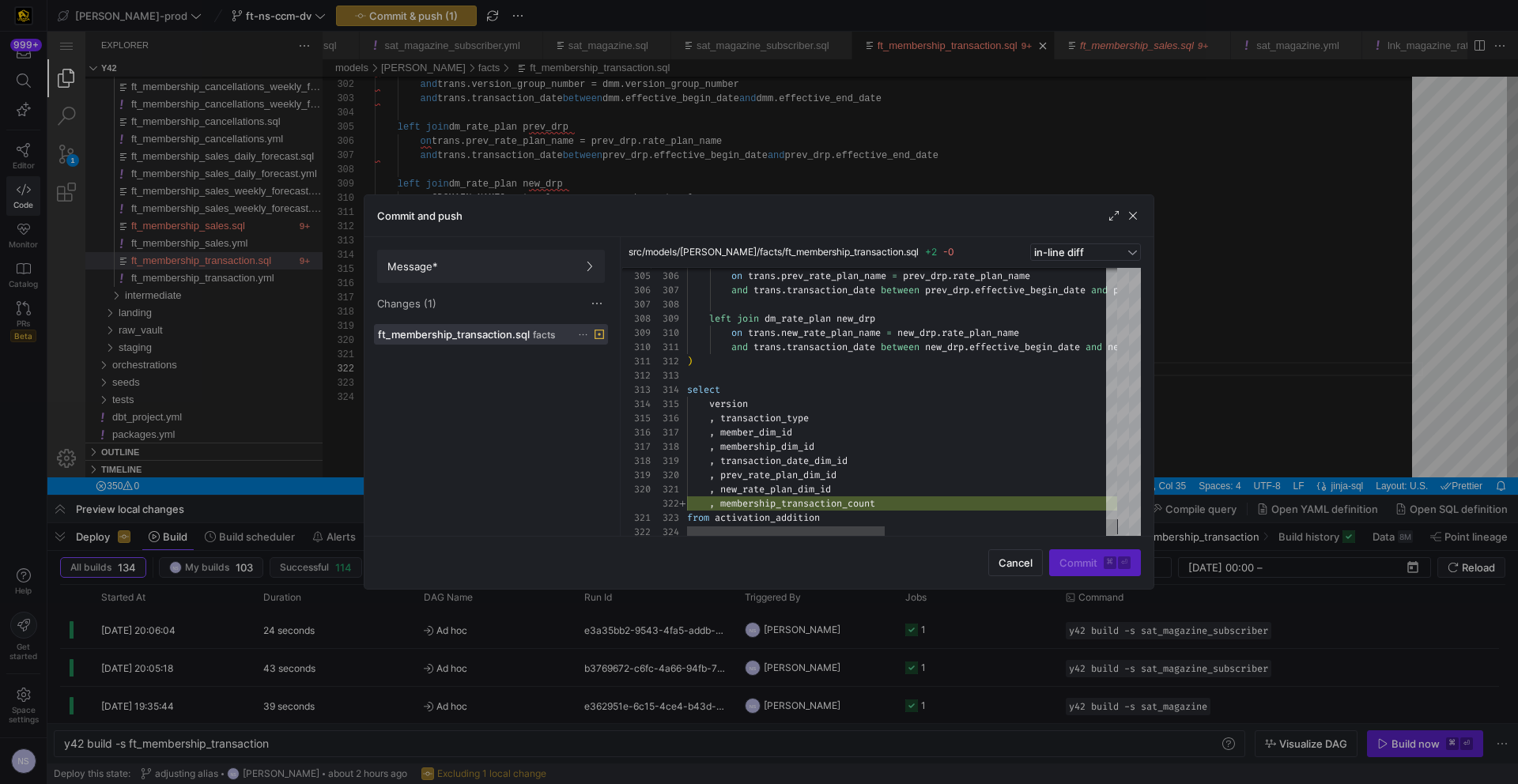
type textarea ", new_rate_plan_dim_id , membership_transaction_count from activation_addition"
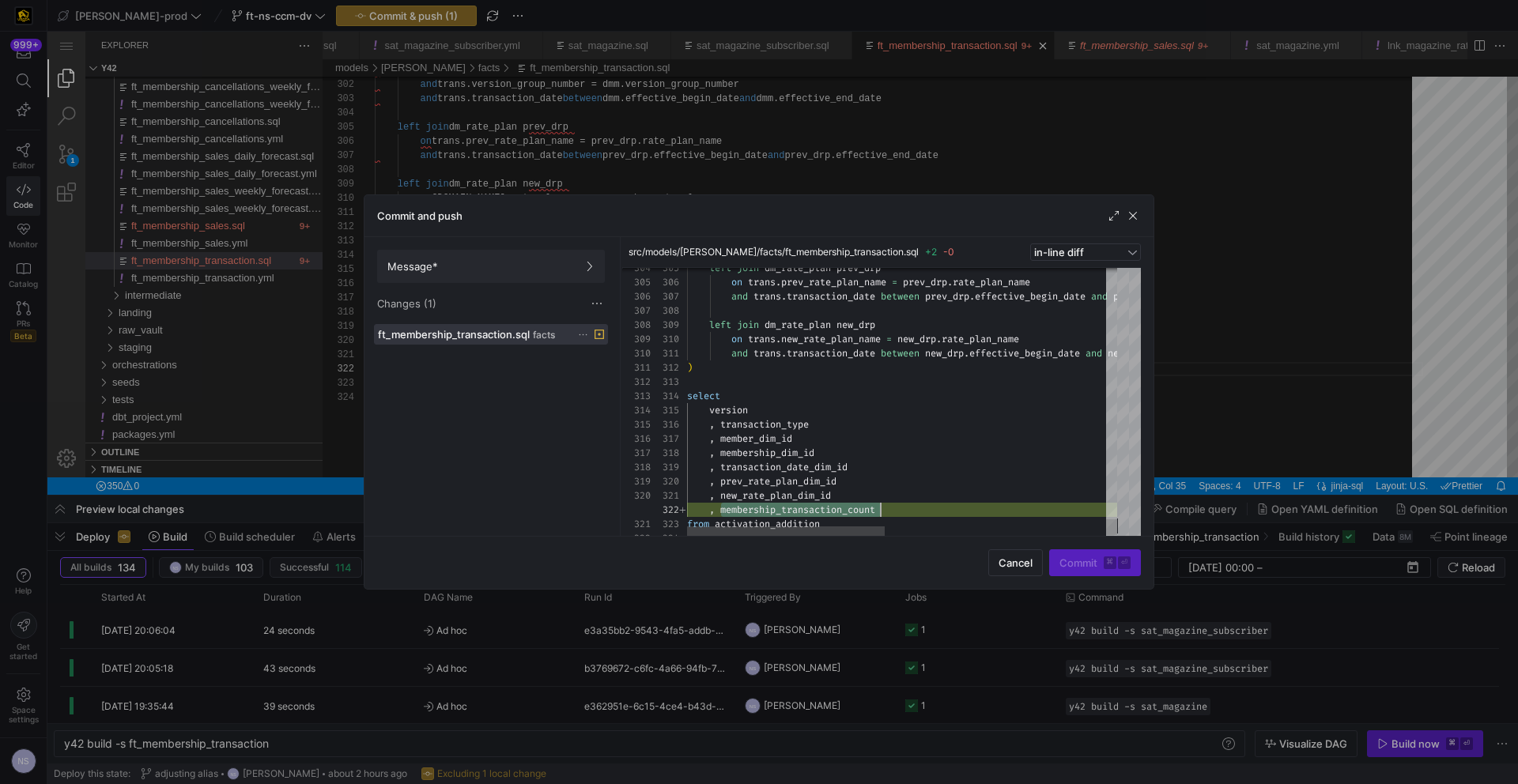
scroll to position [15, 193]
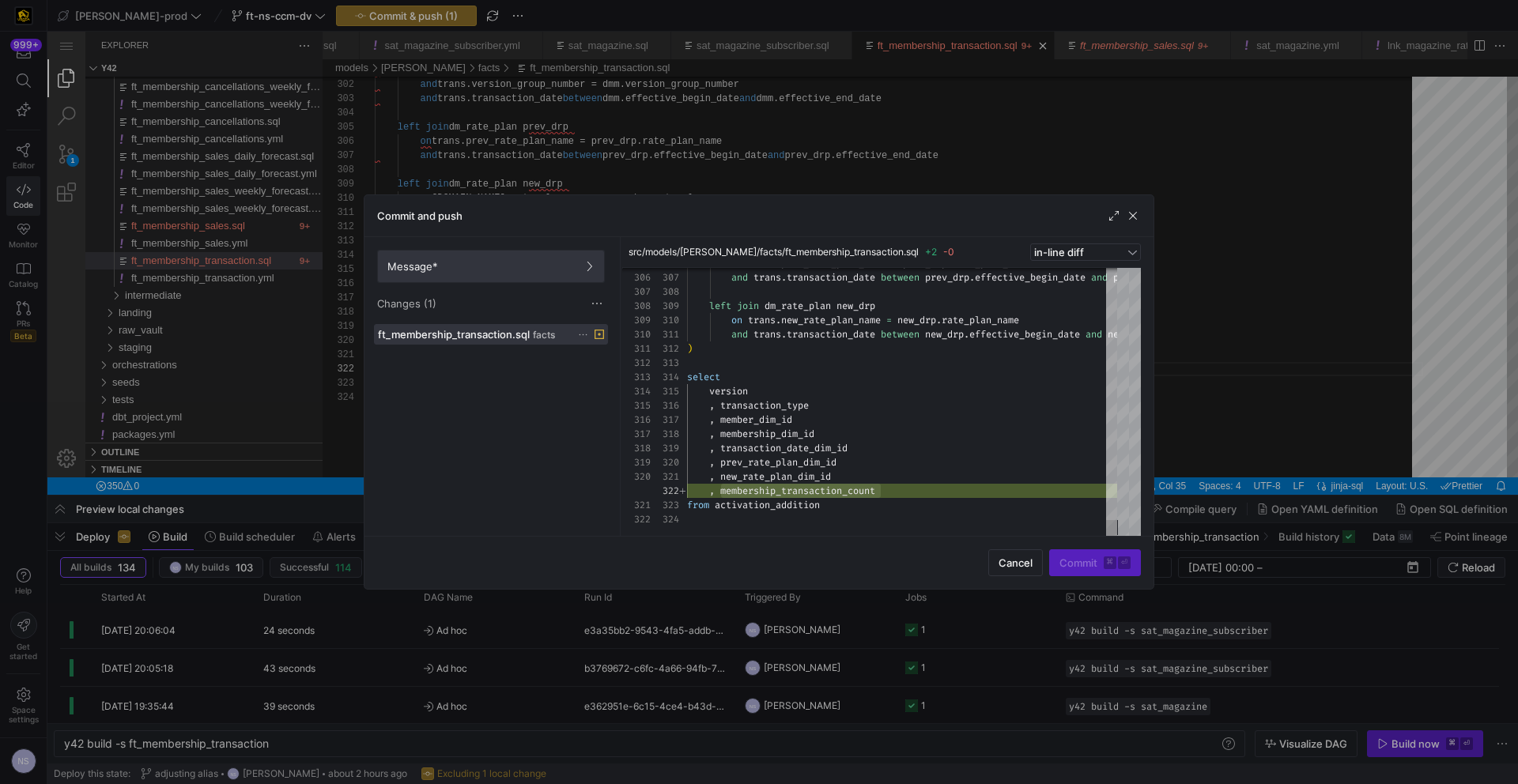
click at [482, 279] on span at bounding box center [491, 266] width 226 height 31
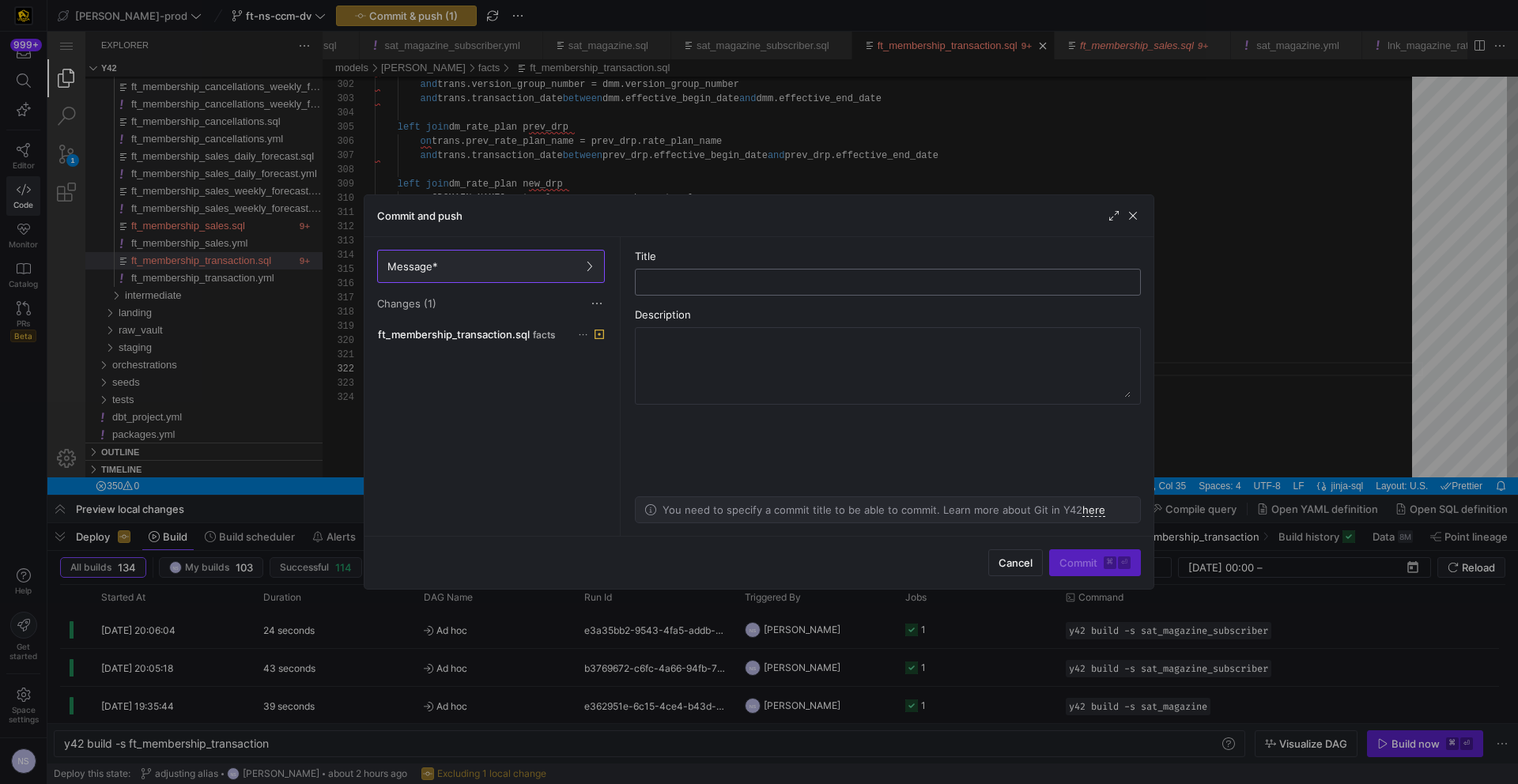
click at [753, 282] on input "text" at bounding box center [888, 281] width 479 height 13
type input "adding membership transaction count"
click at [1100, 569] on span "submit" at bounding box center [1095, 563] width 90 height 25
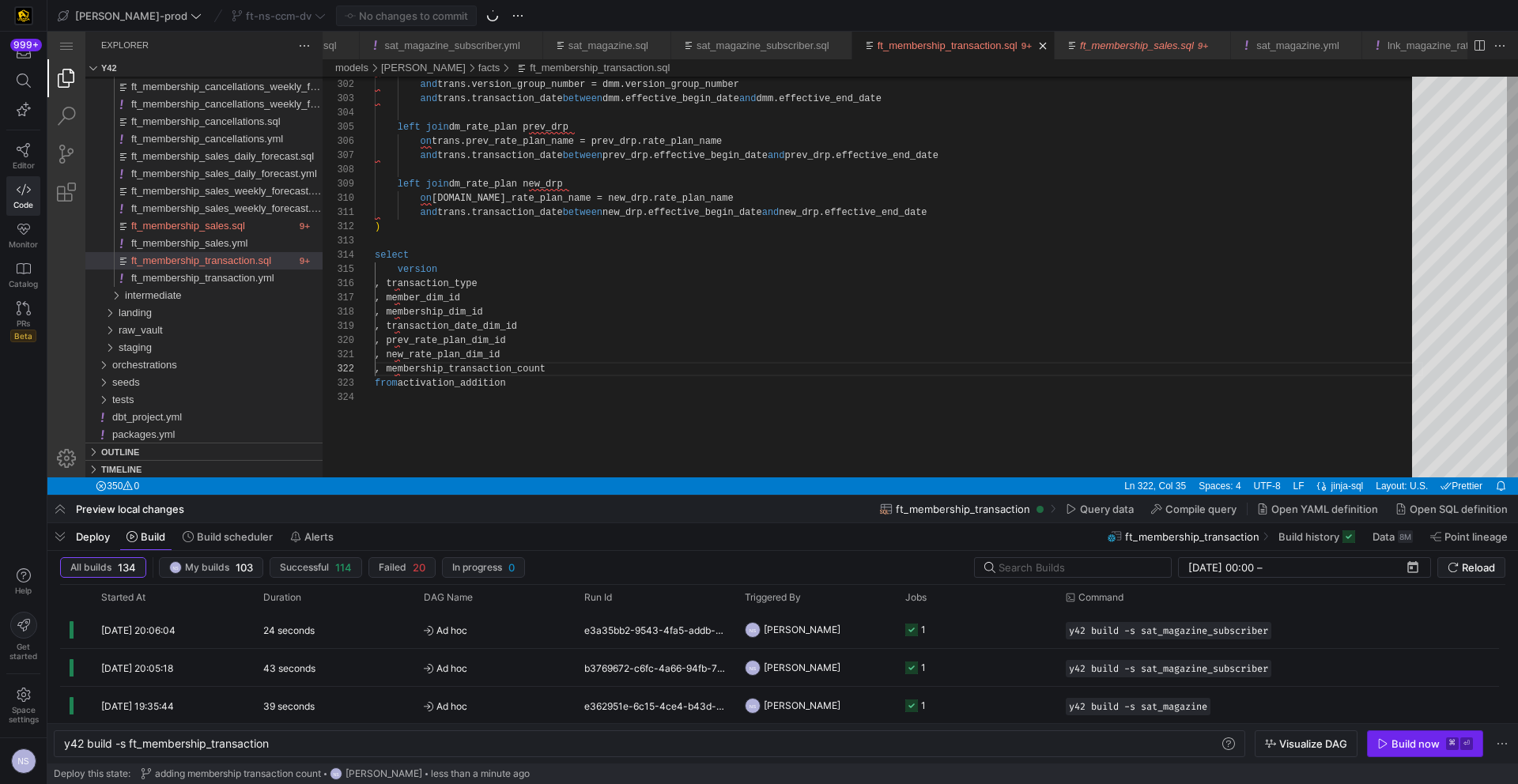
click at [1434, 748] on div "Build now" at bounding box center [1415, 743] width 48 height 13
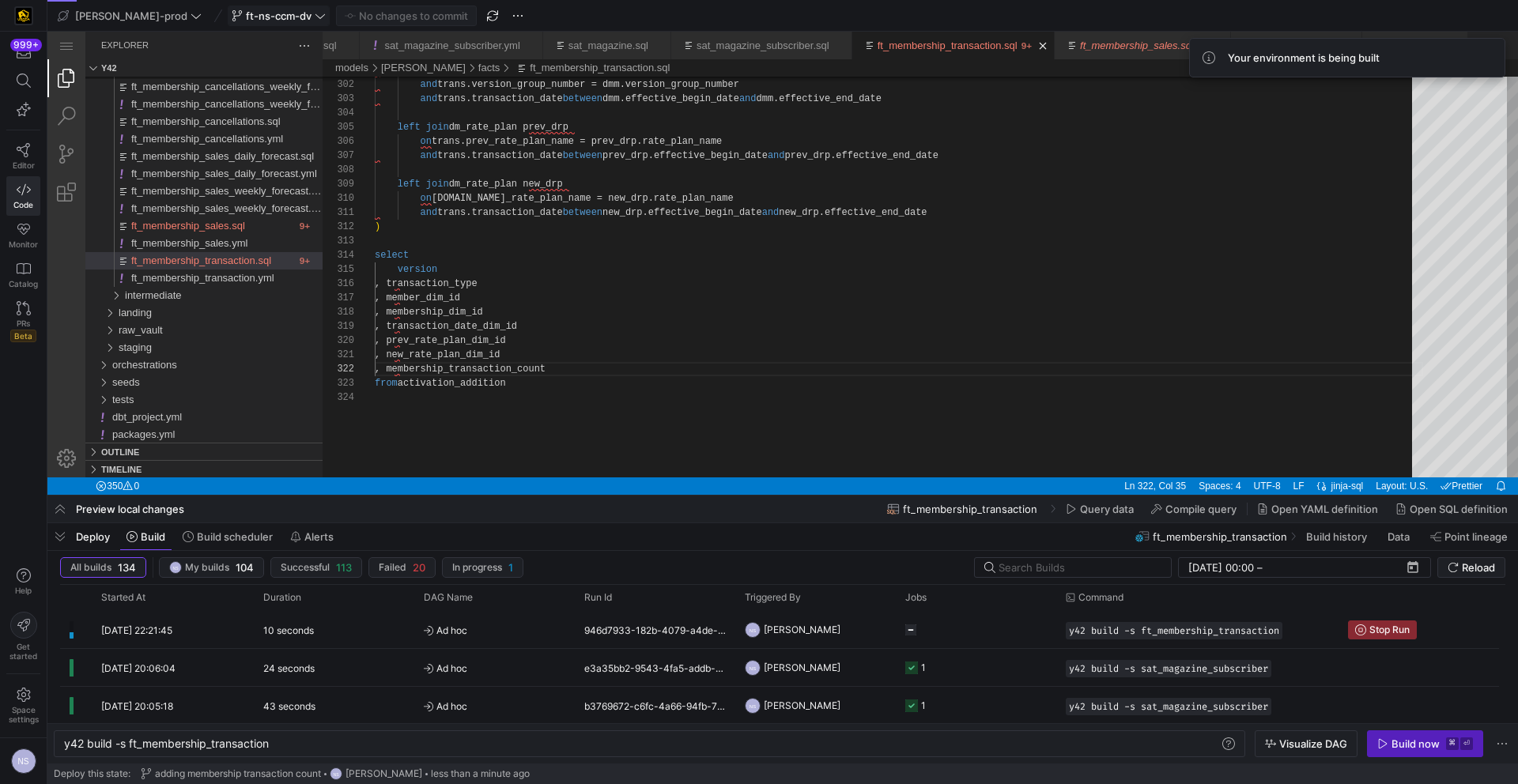
click at [253, 16] on span "ft-ns-ccm-dv" at bounding box center [278, 16] width 65 height 13
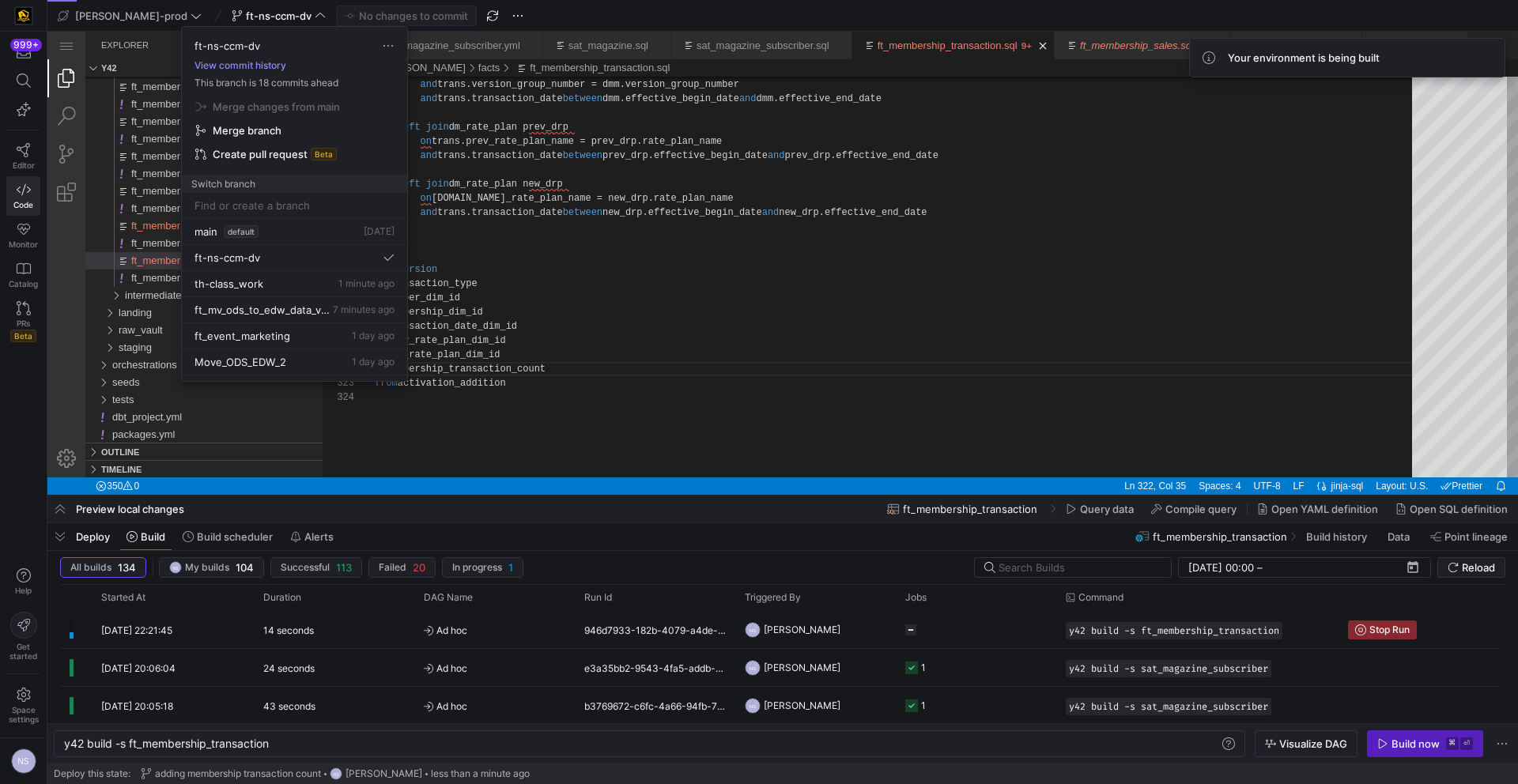
click at [248, 70] on button "View commit history" at bounding box center [241, 65] width 117 height 11
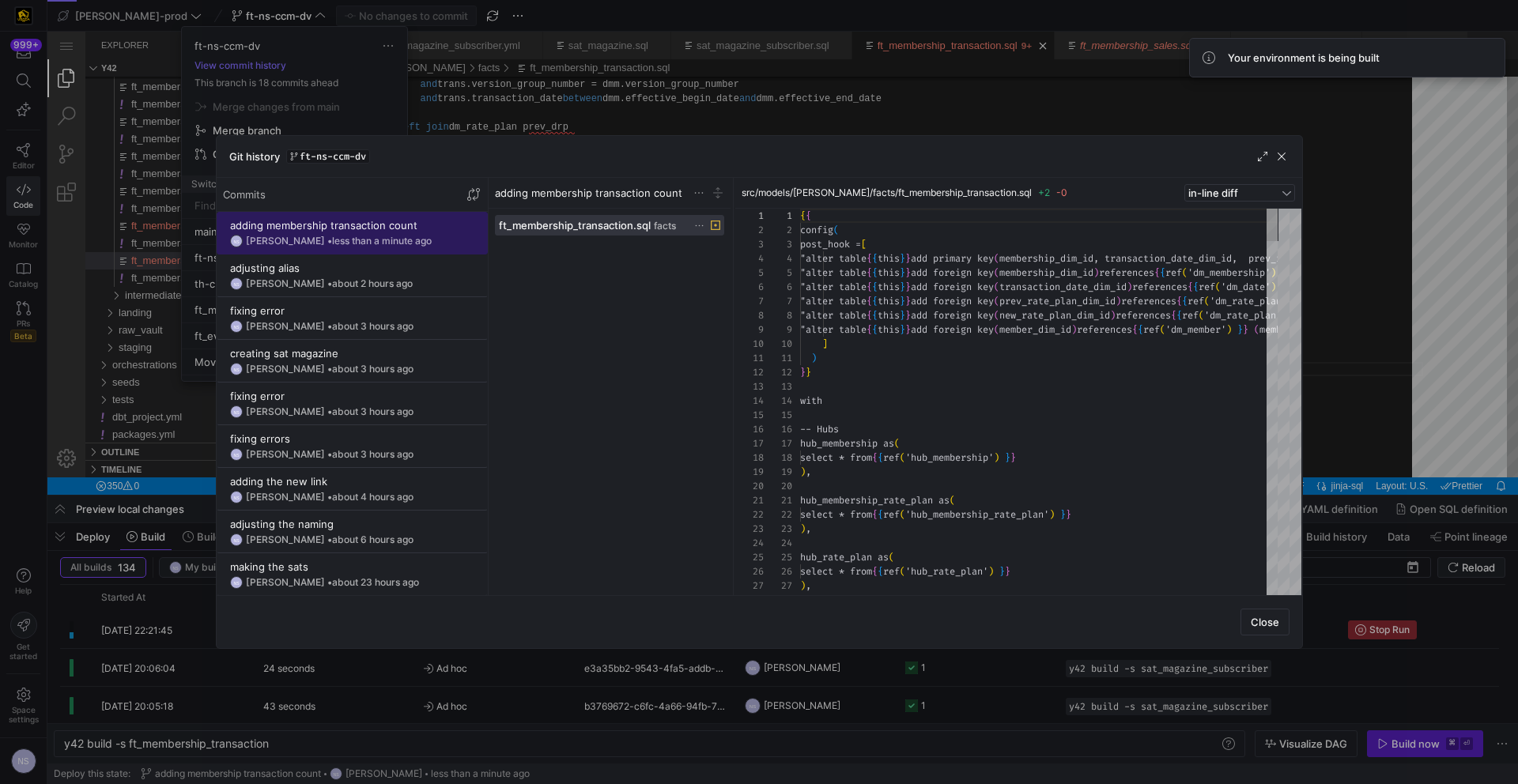
scroll to position [86, 0]
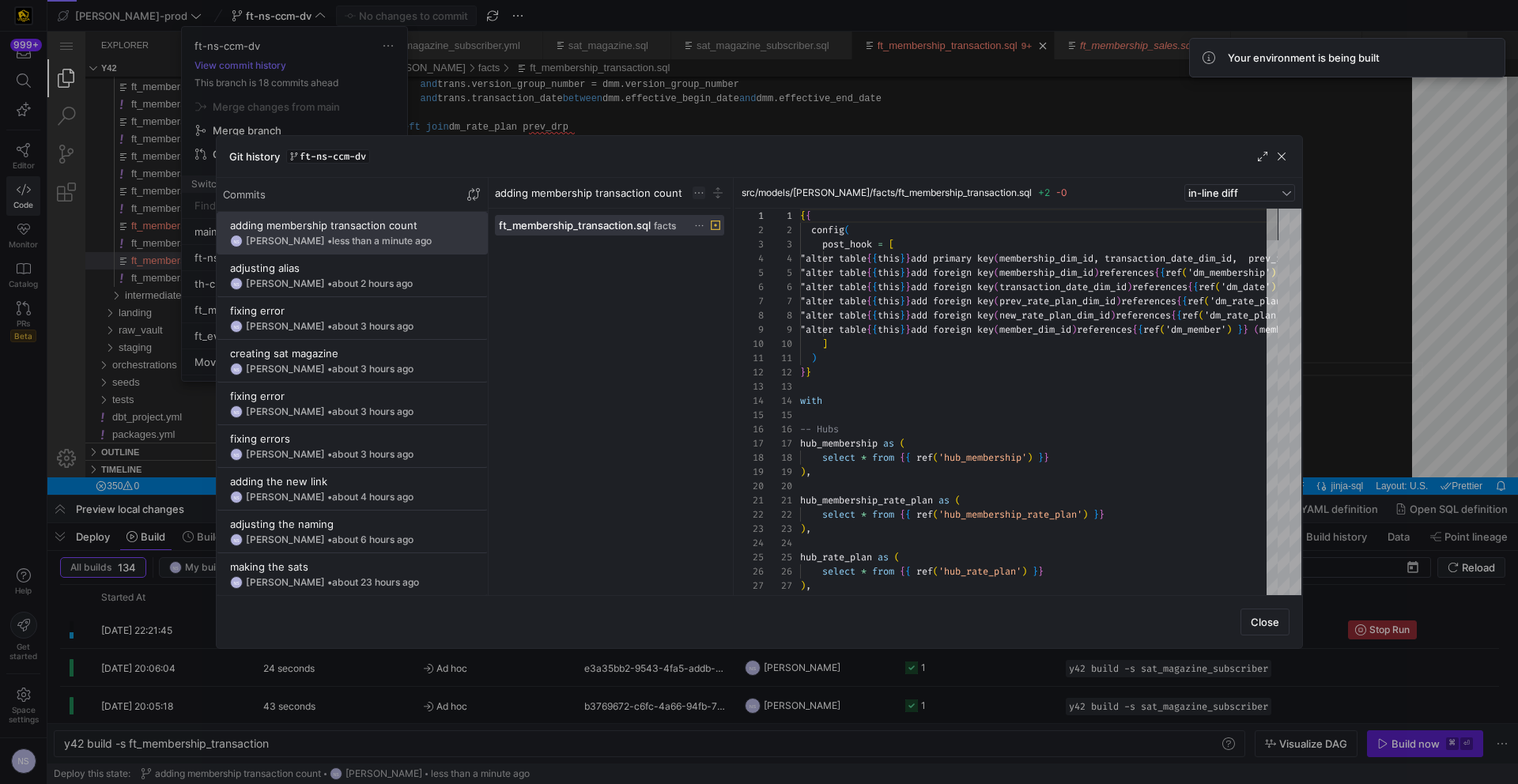
click at [696, 195] on span at bounding box center [699, 192] width 13 height 13
click at [752, 266] on span "Revert commit" at bounding box center [782, 266] width 160 height 13
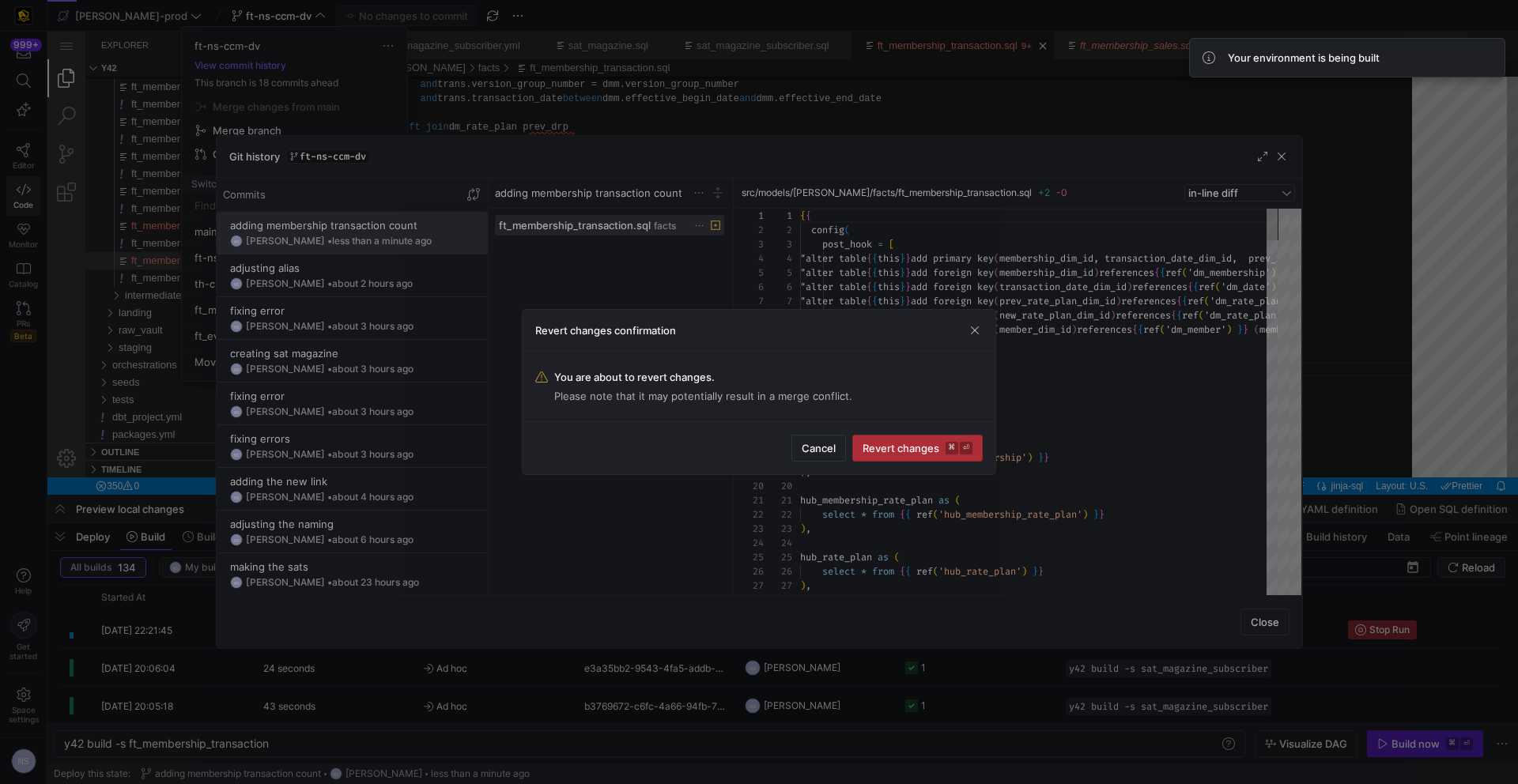
click at [941, 453] on span "Revert changes ⌘ ⏎" at bounding box center [917, 448] width 110 height 13
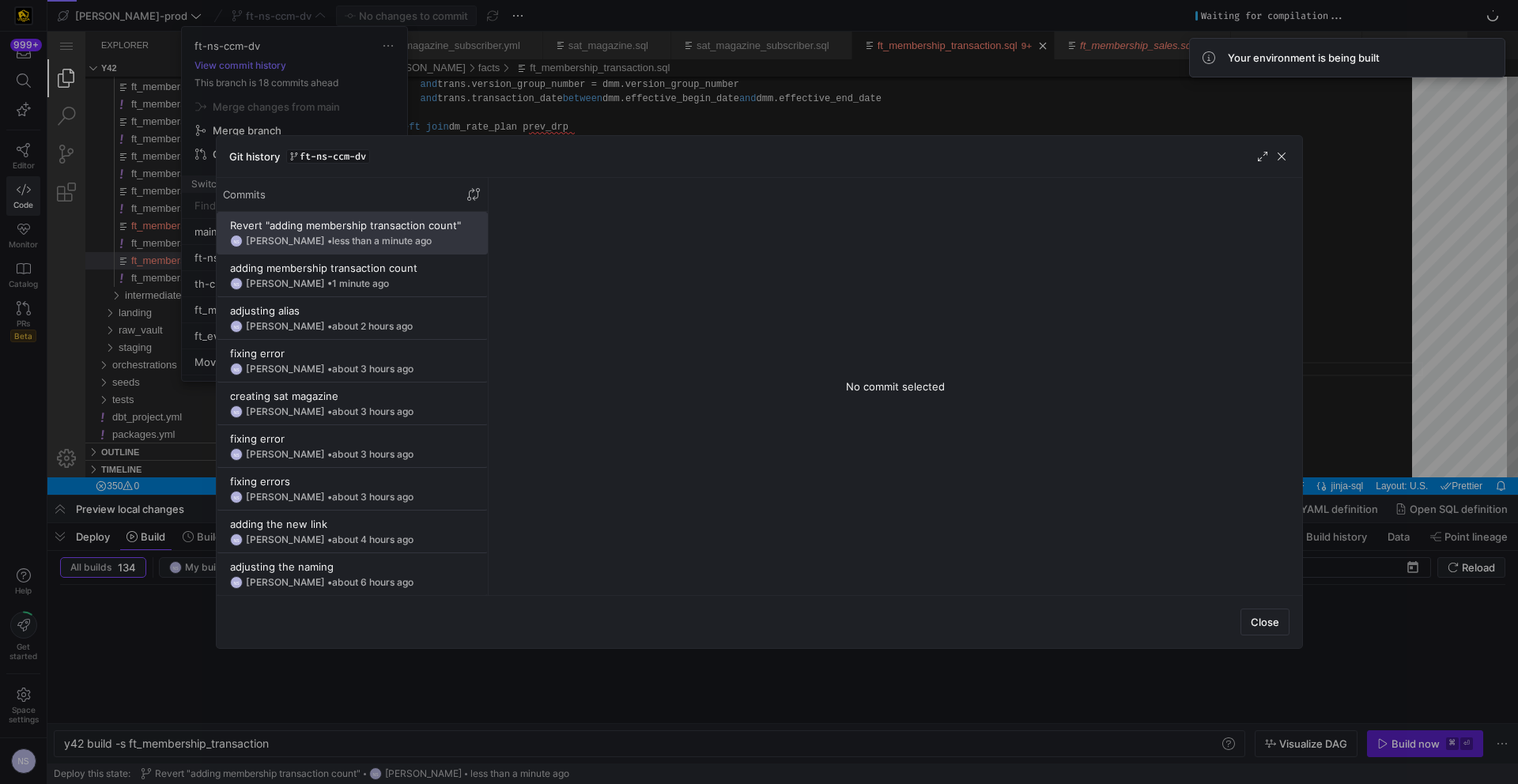
click at [719, 107] on div at bounding box center [759, 392] width 1518 height 784
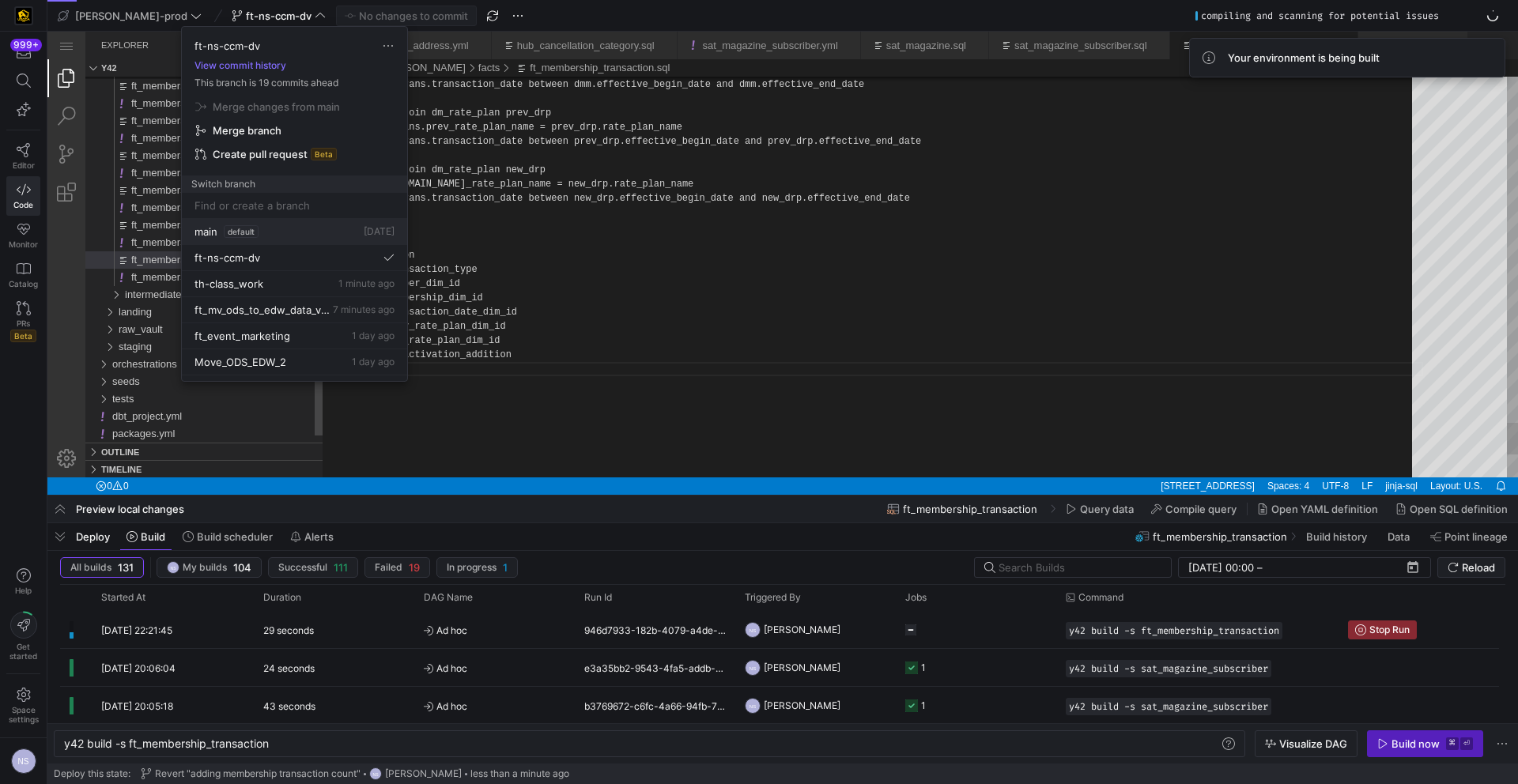
scroll to position [15, 0]
type textarea "y42 build"
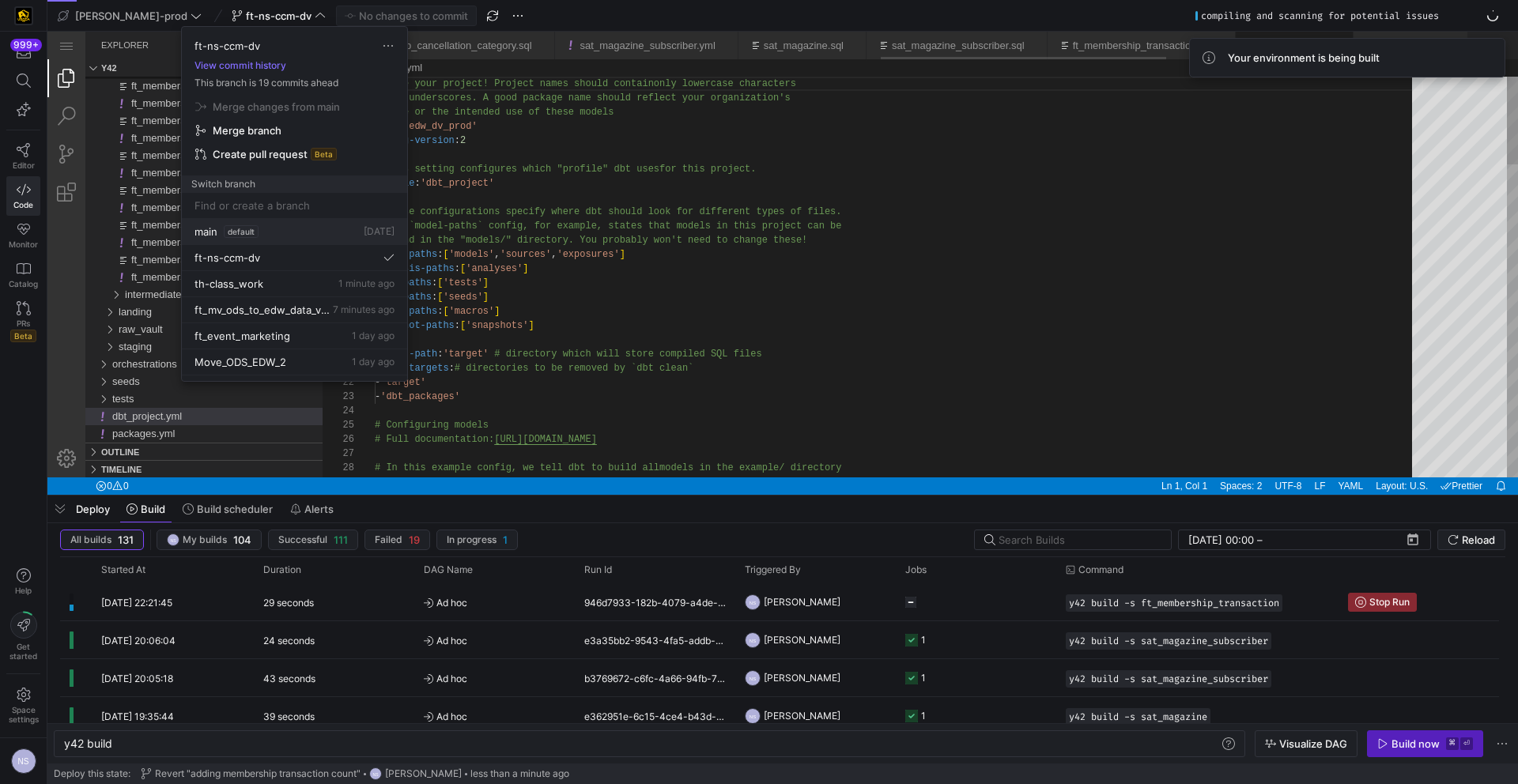
click at [288, 235] on div "main default [DATE]" at bounding box center [294, 231] width 200 height 13
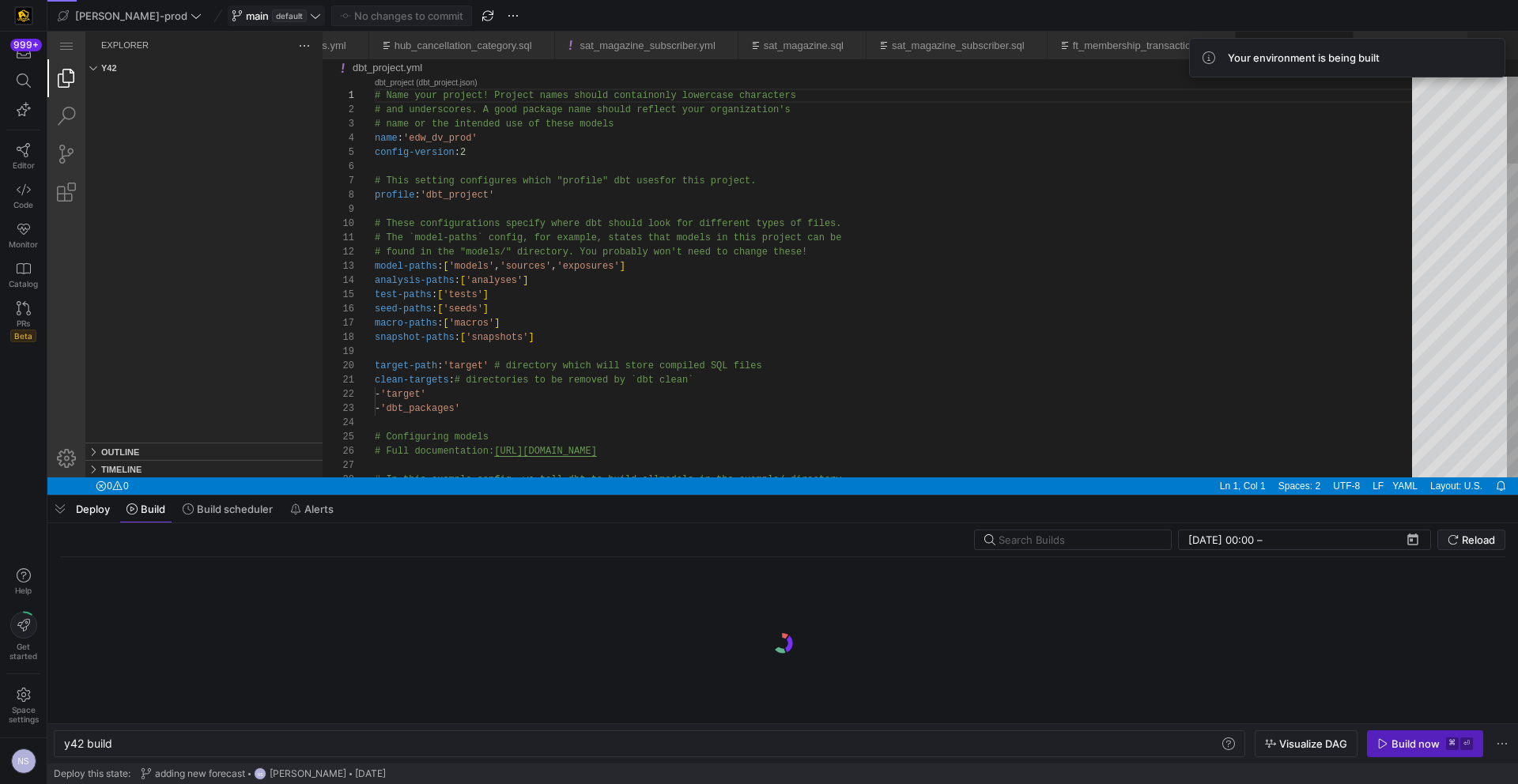
click at [310, 15] on icon at bounding box center [315, 16] width 11 height 11
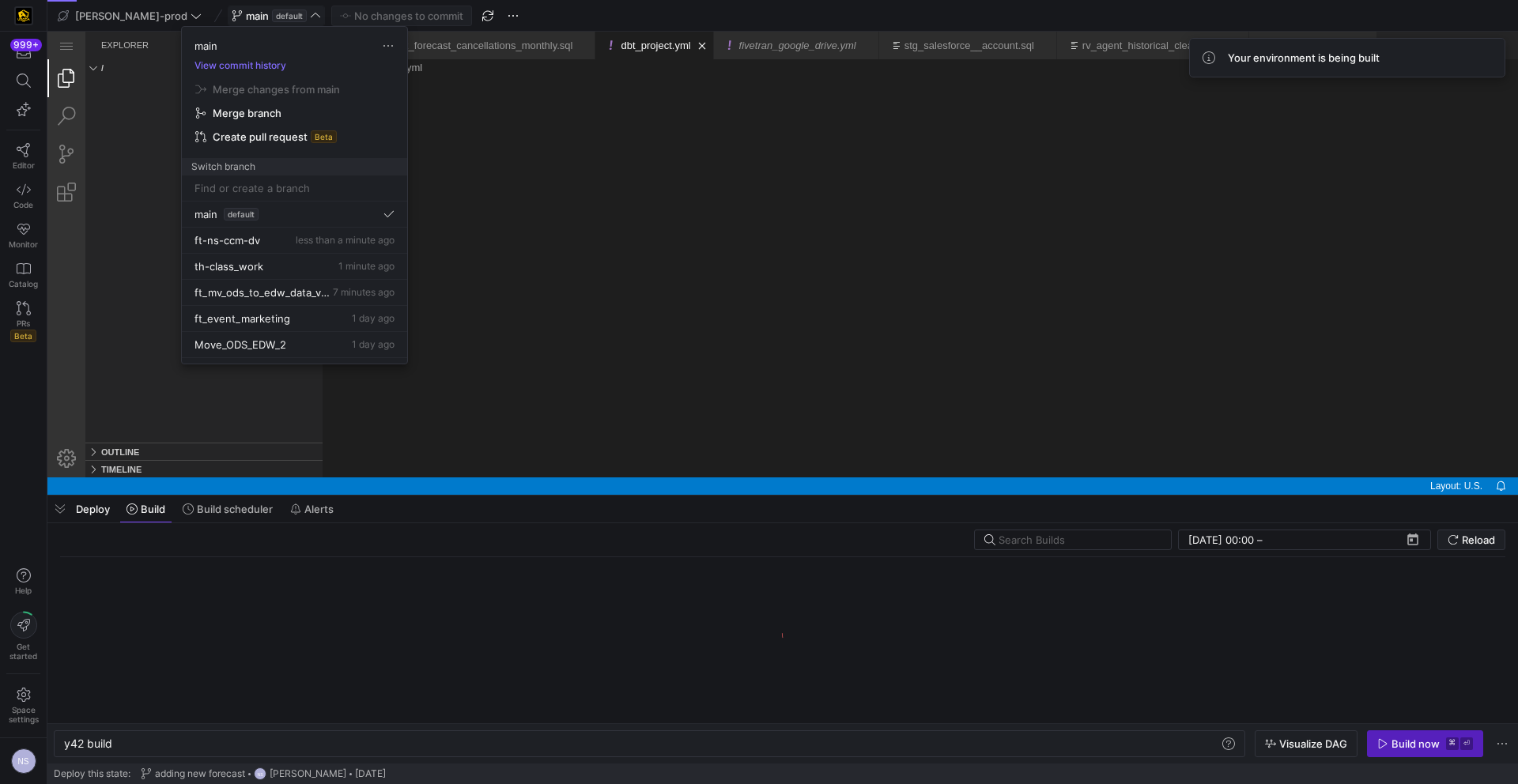
click at [244, 182] on input at bounding box center [294, 188] width 200 height 13
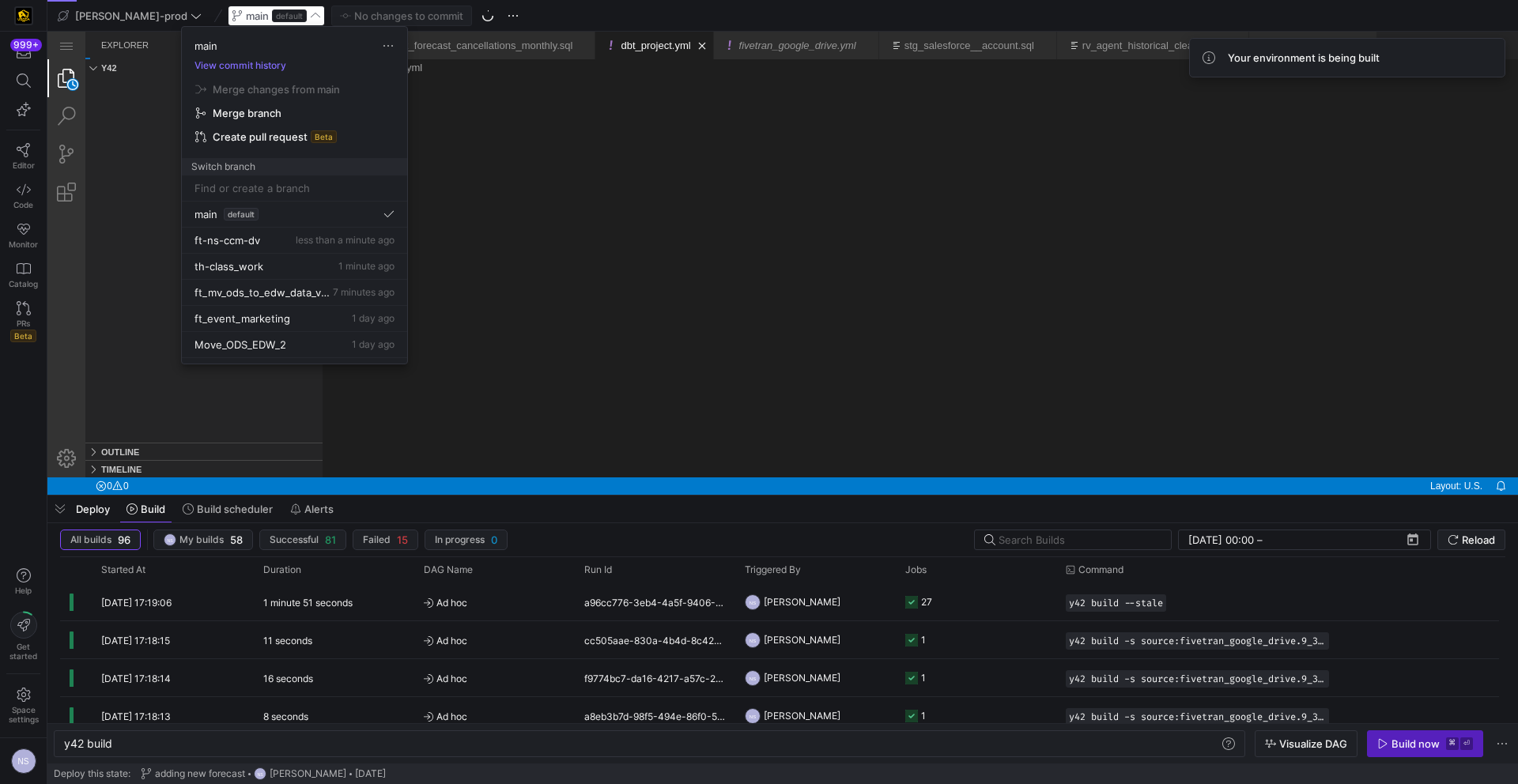
click at [250, 184] on input at bounding box center [294, 188] width 200 height 13
click at [277, 183] on input at bounding box center [294, 188] width 200 height 13
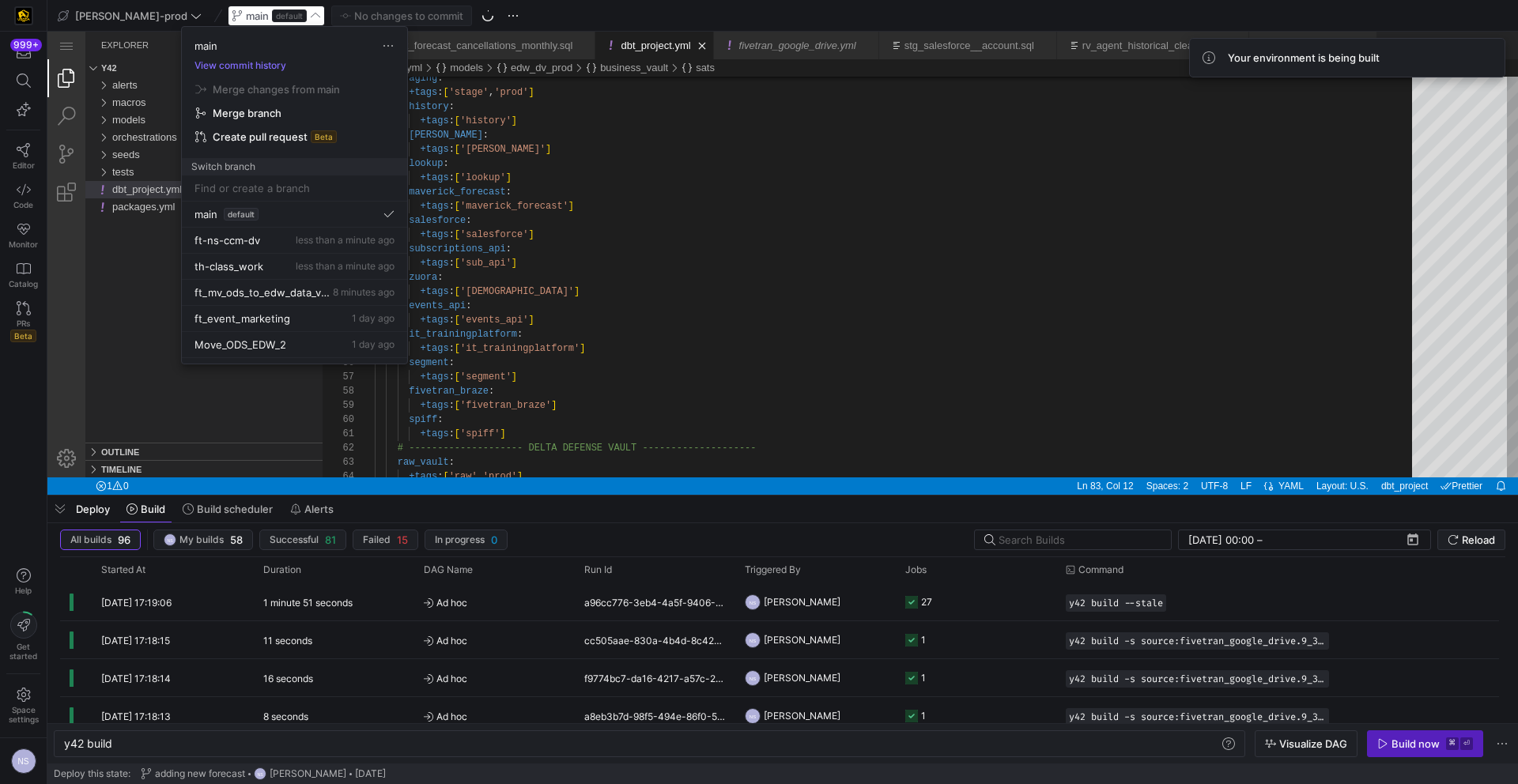
click at [277, 183] on input at bounding box center [294, 188] width 200 height 13
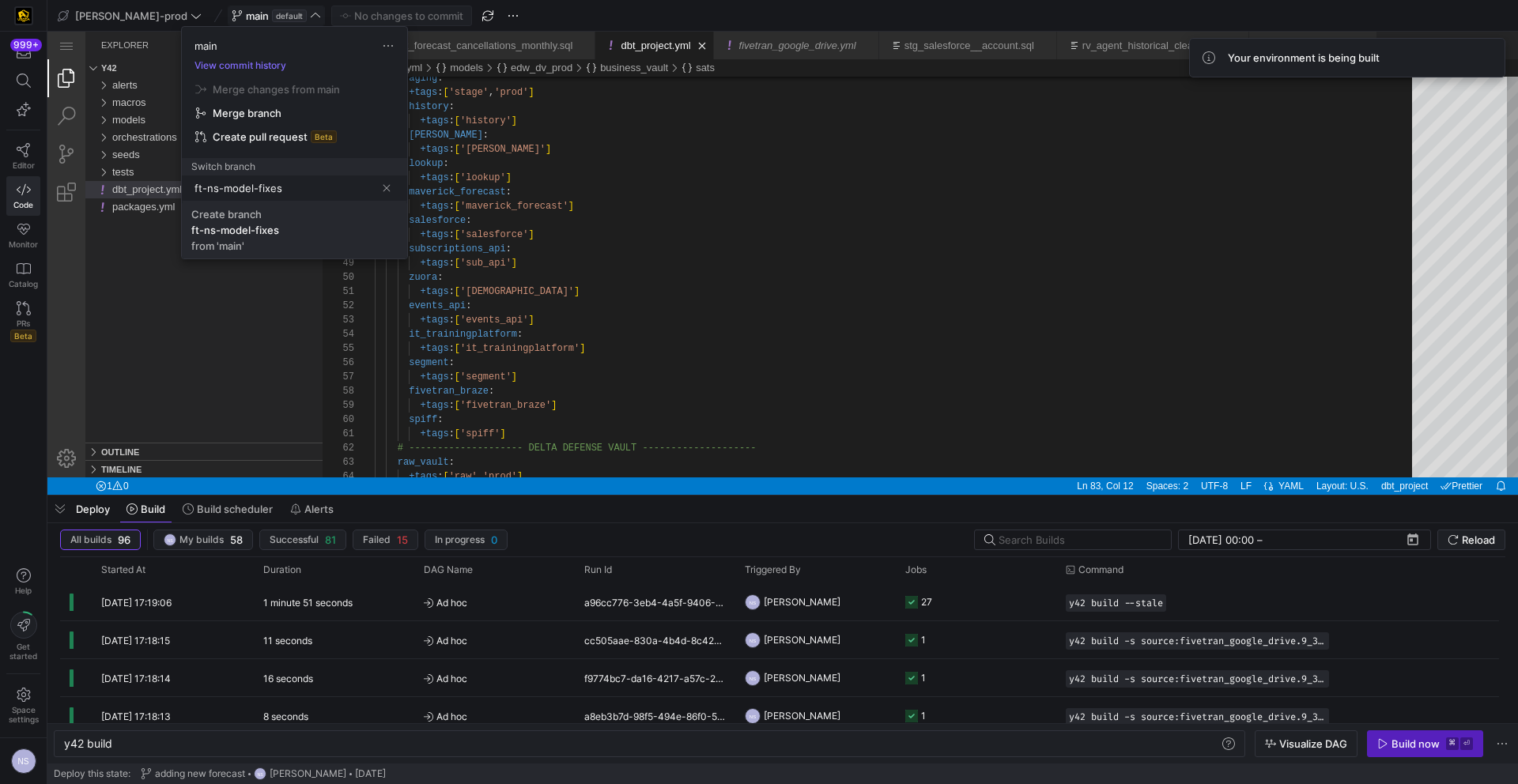
type input "ft-ns-model-fixes"
drag, startPoint x: 298, startPoint y: 218, endPoint x: 250, endPoint y: 186, distance: 57.7
click at [298, 218] on span "Create branch ft-ns-model-fixes from 'main'" at bounding box center [294, 229] width 207 height 44
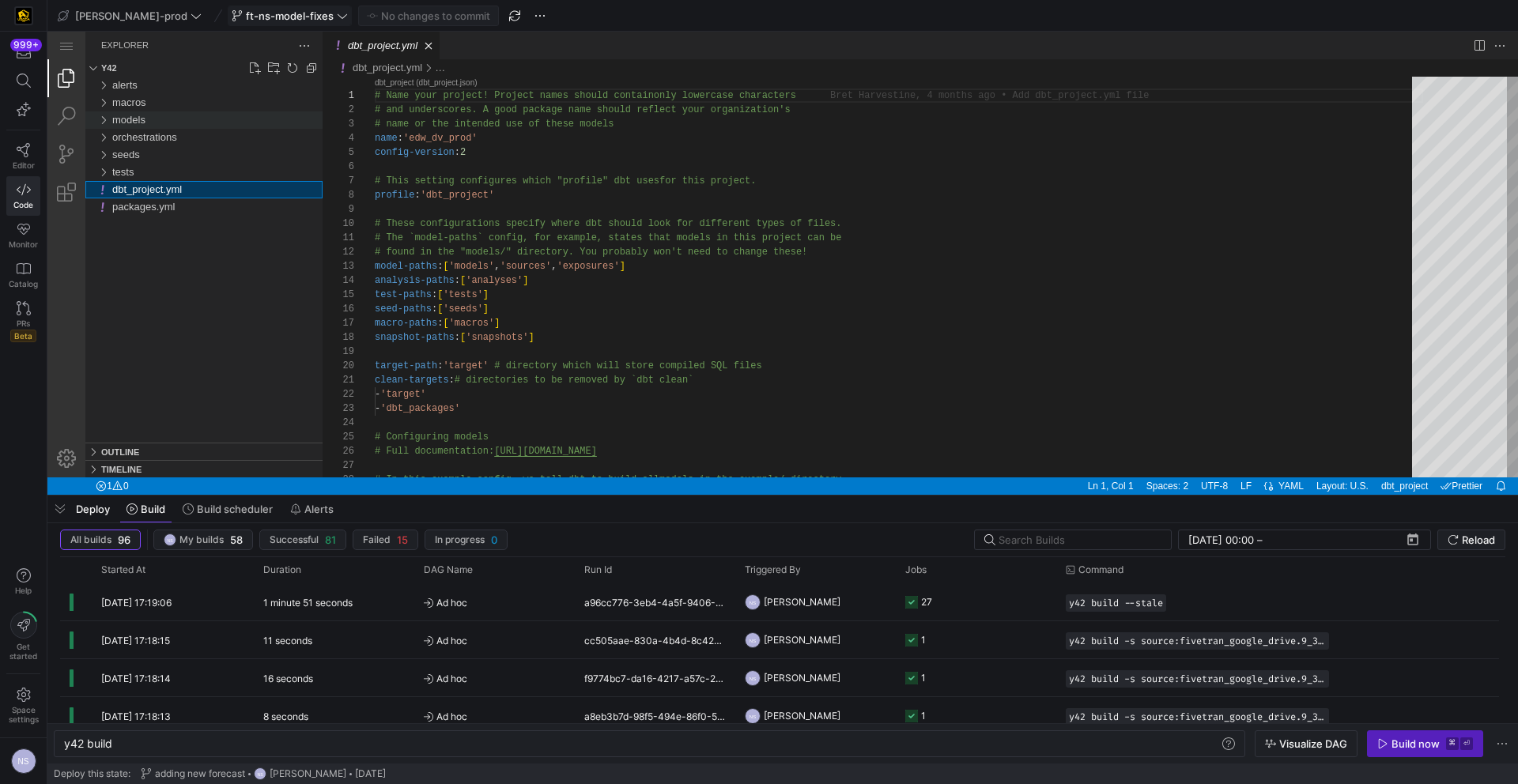
click at [151, 120] on div "models" at bounding box center [217, 120] width 210 height 18
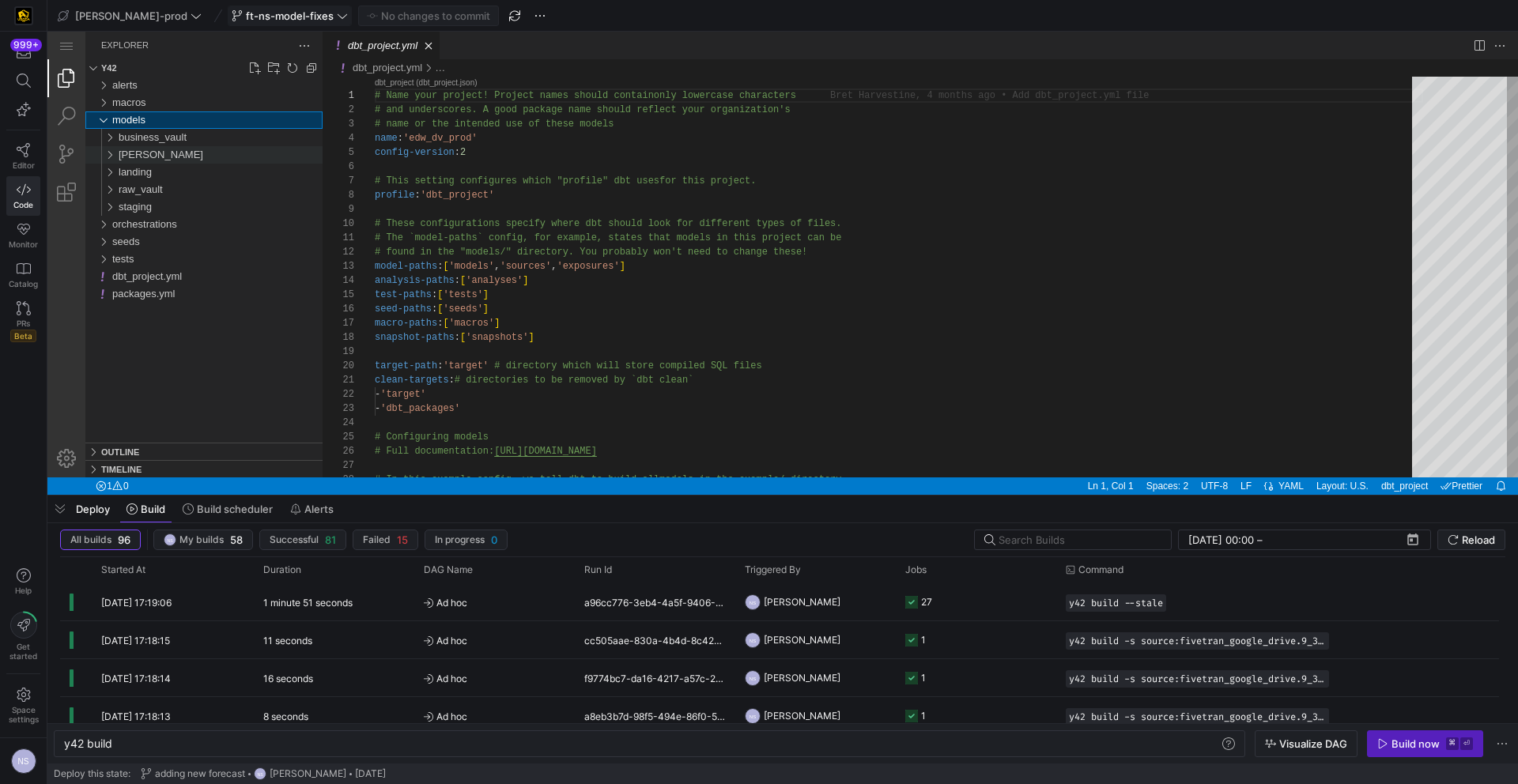
click at [160, 149] on div "[PERSON_NAME]" at bounding box center [220, 155] width 204 height 18
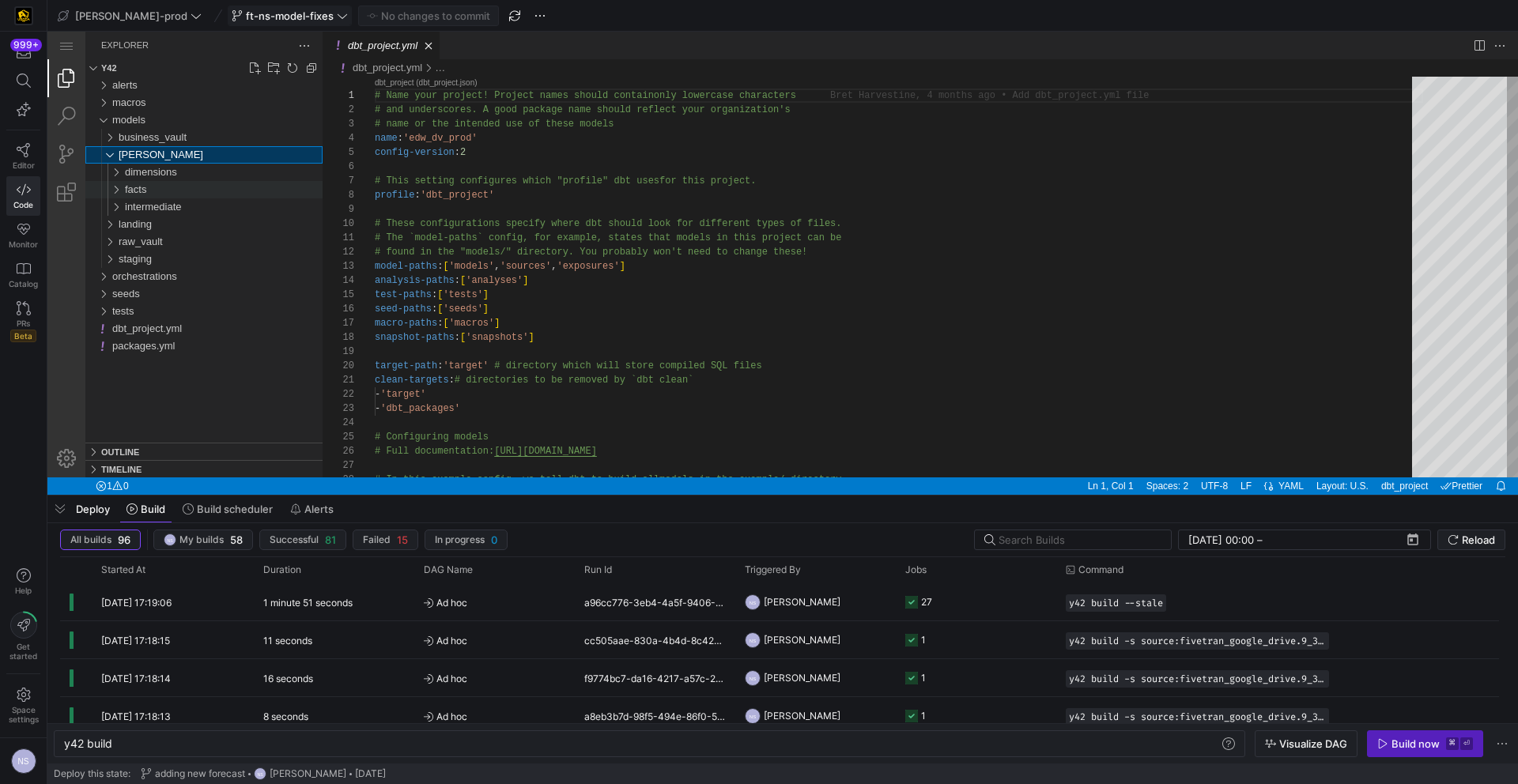
click at [168, 193] on div "facts" at bounding box center [223, 190] width 198 height 18
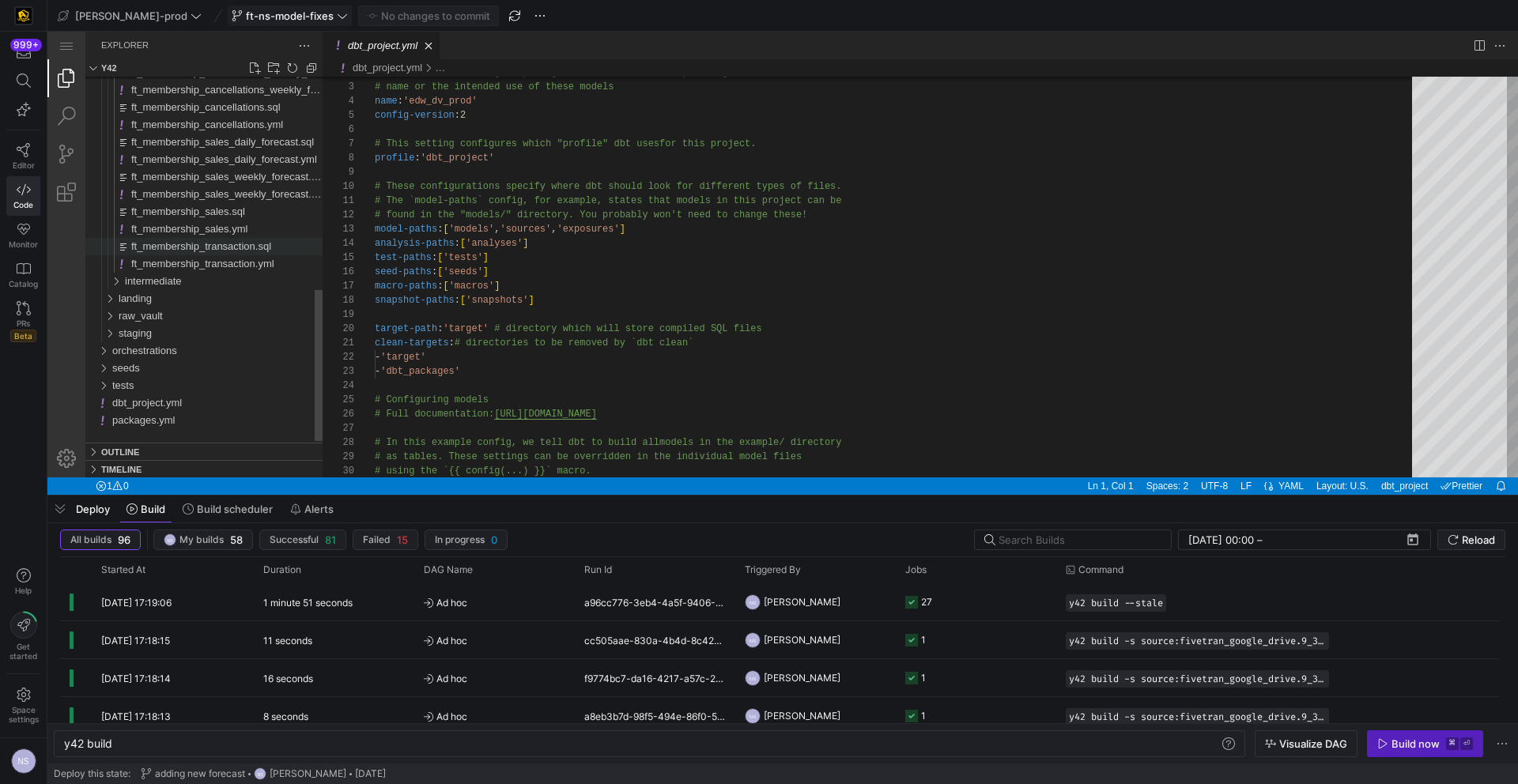
click at [229, 243] on span "ft_membership_transaction.sql" at bounding box center [202, 246] width 140 height 12
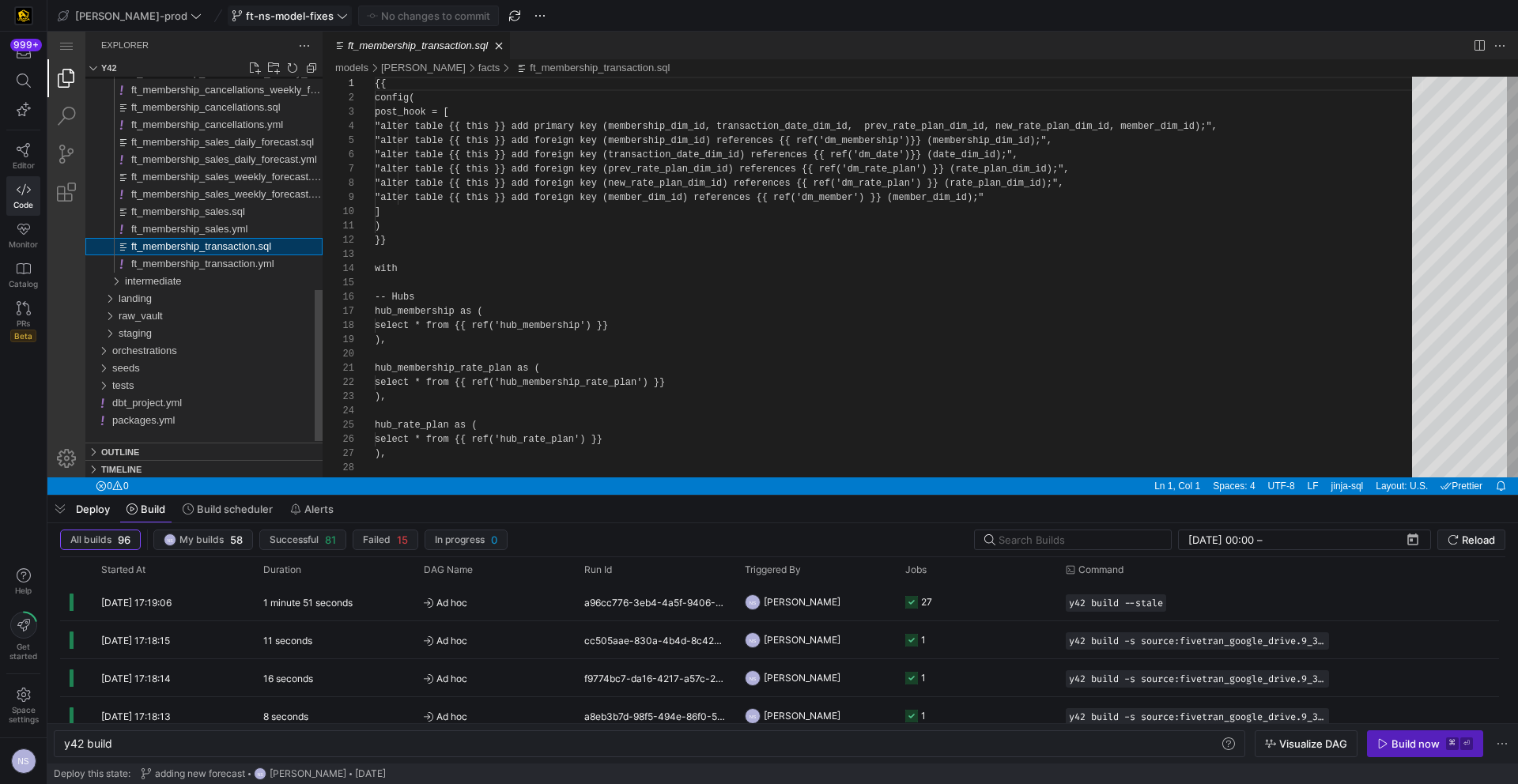
type textarea "y42 build -s ft_membership_transaction"
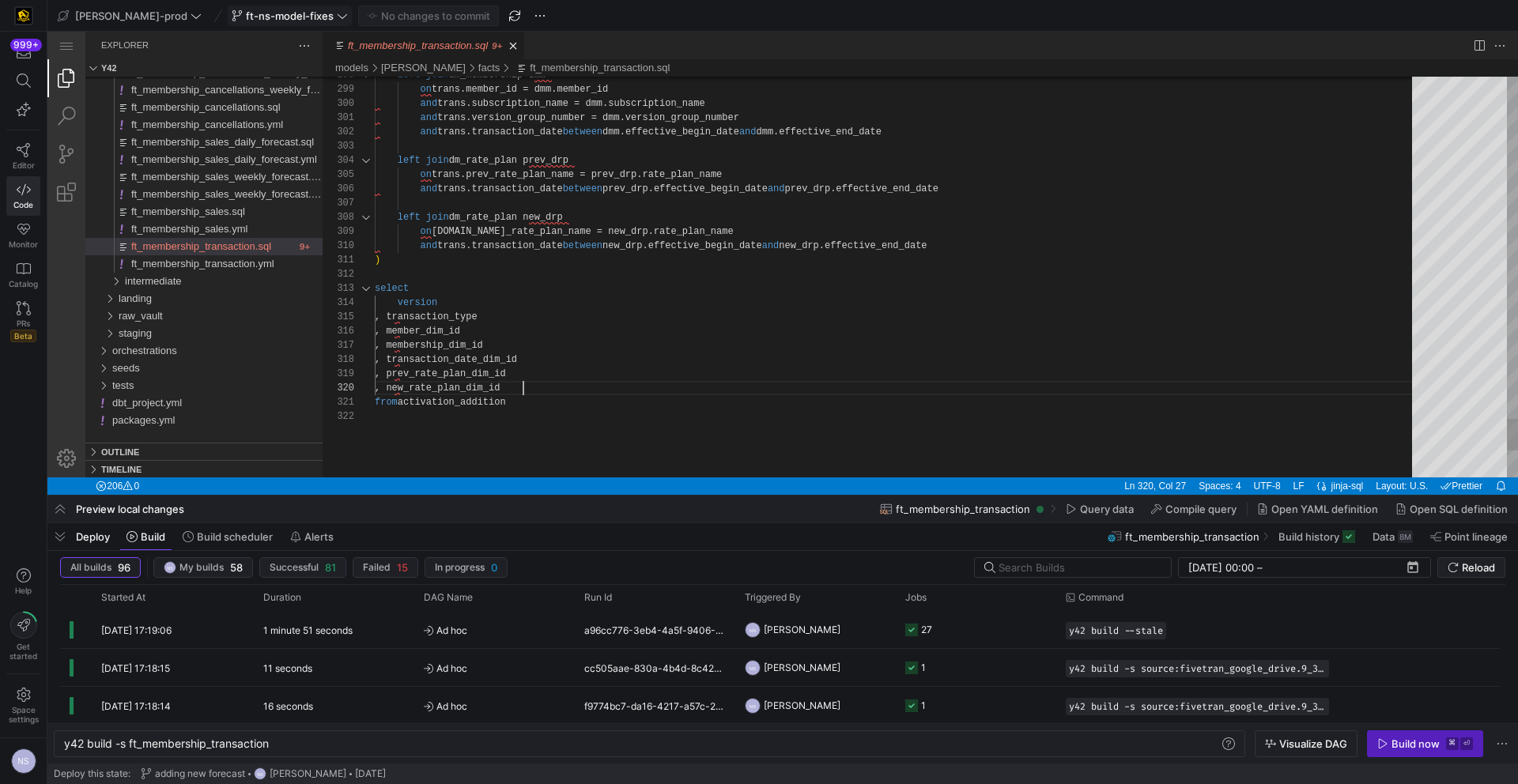
scroll to position [128, 149]
paste textarea "1 as membership_transaction_count"
type textarea ", 1 as membership_transaction_count from activation_addition"
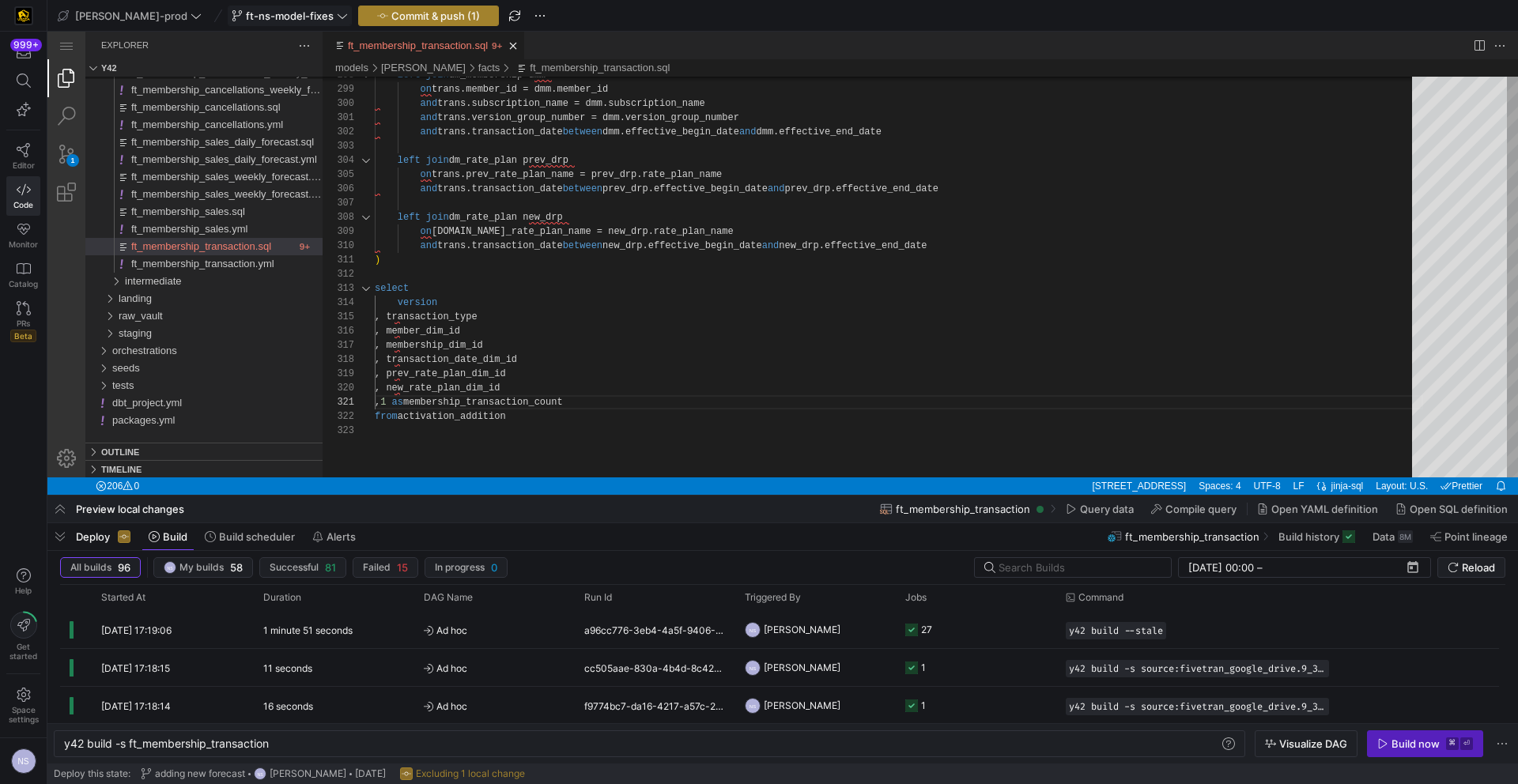
click at [396, 12] on span "Commit & push (1)" at bounding box center [436, 16] width 89 height 13
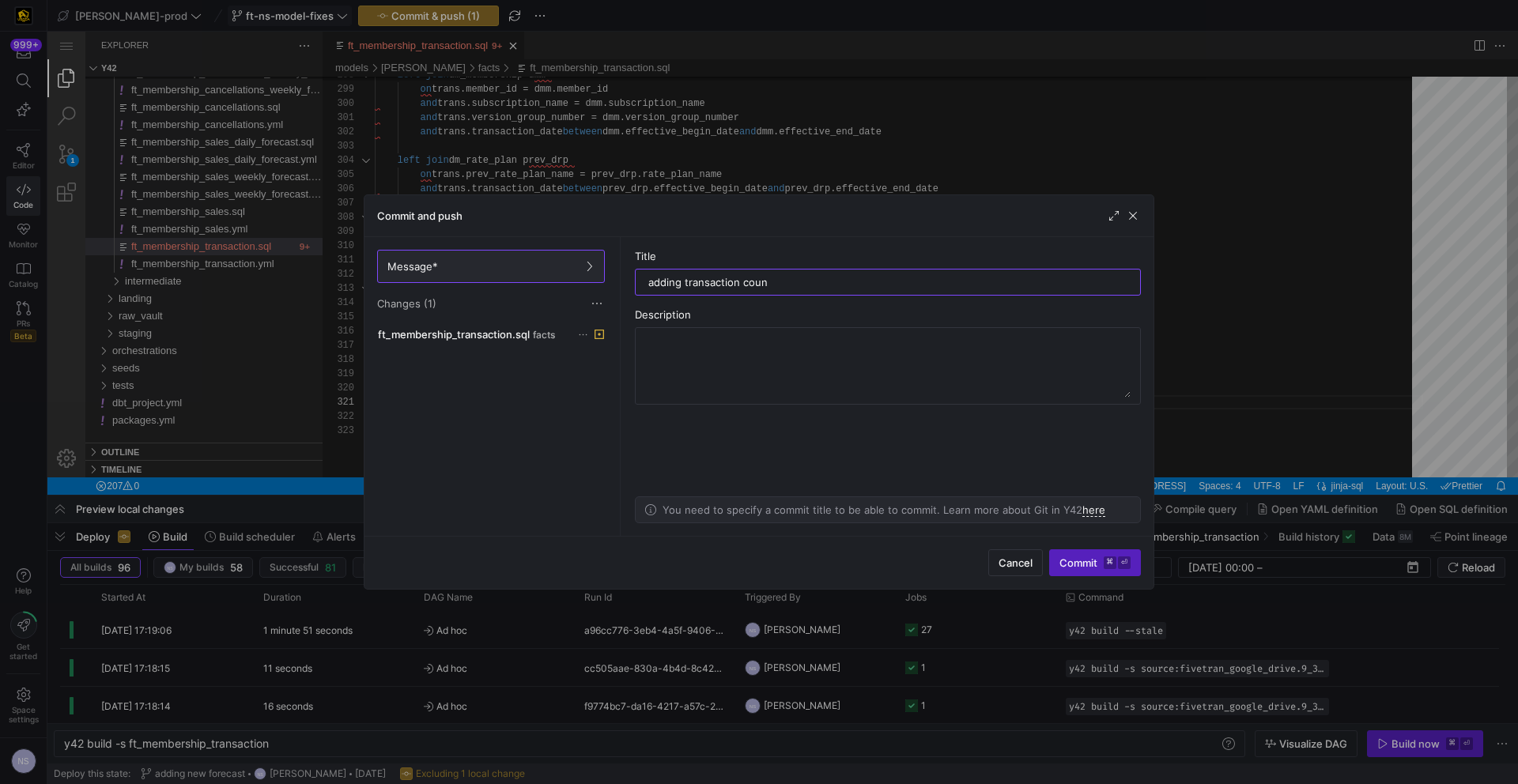
type input "adding transaction count"
